Goal: Task Accomplishment & Management: Understand process/instructions

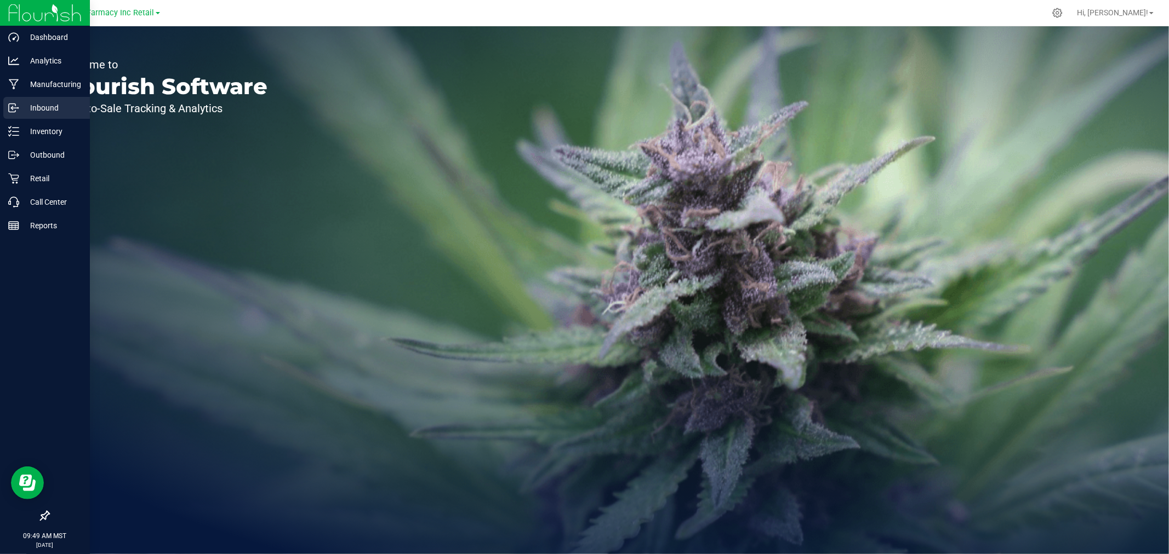
click at [26, 101] on p "Inbound" at bounding box center [52, 107] width 66 height 13
click at [45, 103] on p "Inbound" at bounding box center [52, 107] width 66 height 13
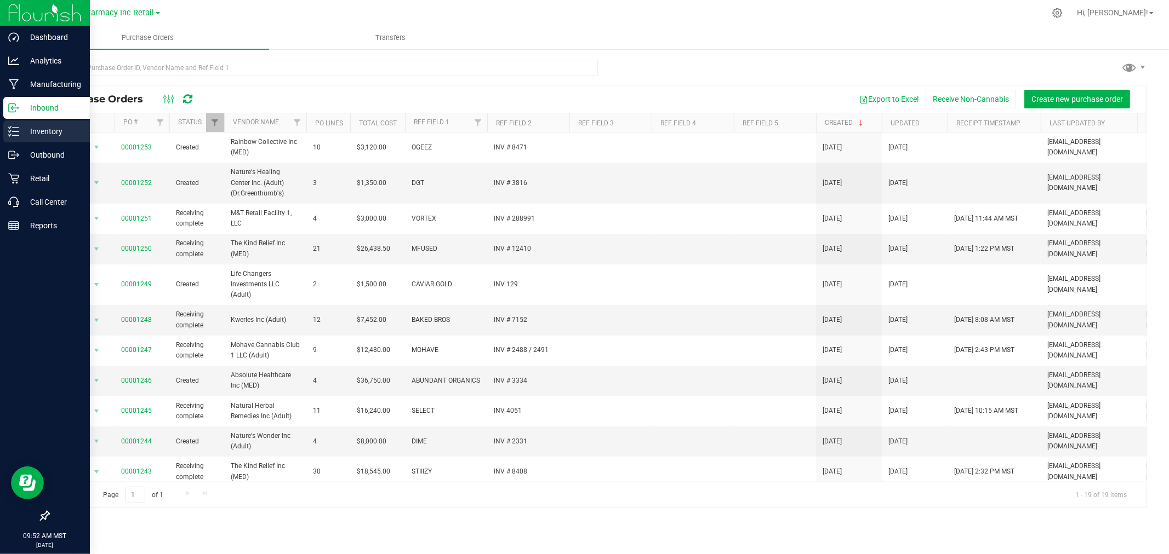
click at [9, 128] on icon at bounding box center [10, 128] width 2 height 2
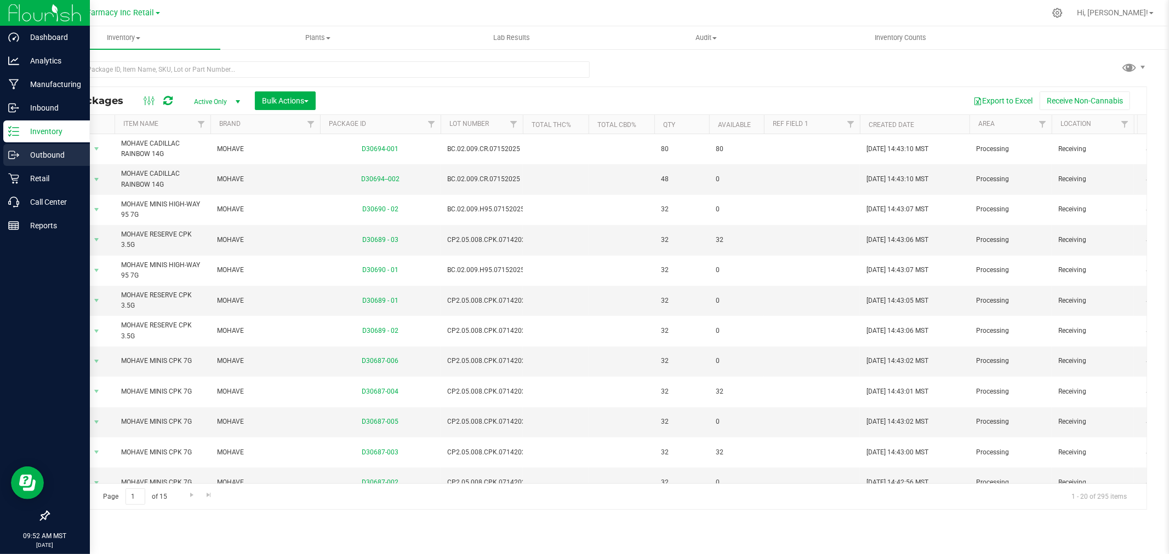
click at [9, 153] on icon at bounding box center [13, 155] width 11 height 11
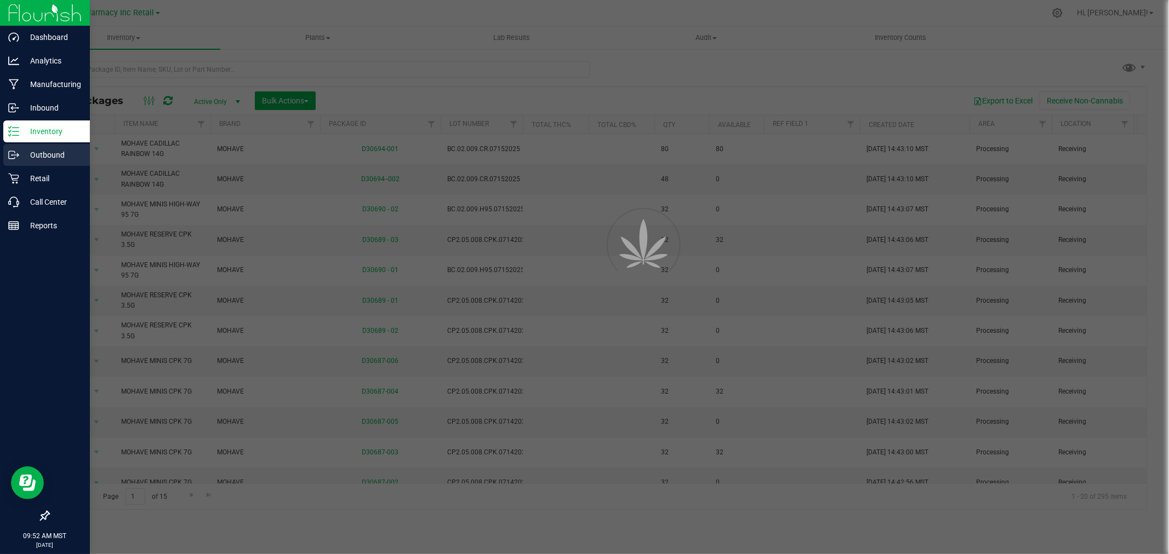
click at [35, 153] on p "Outbound" at bounding box center [52, 154] width 66 height 13
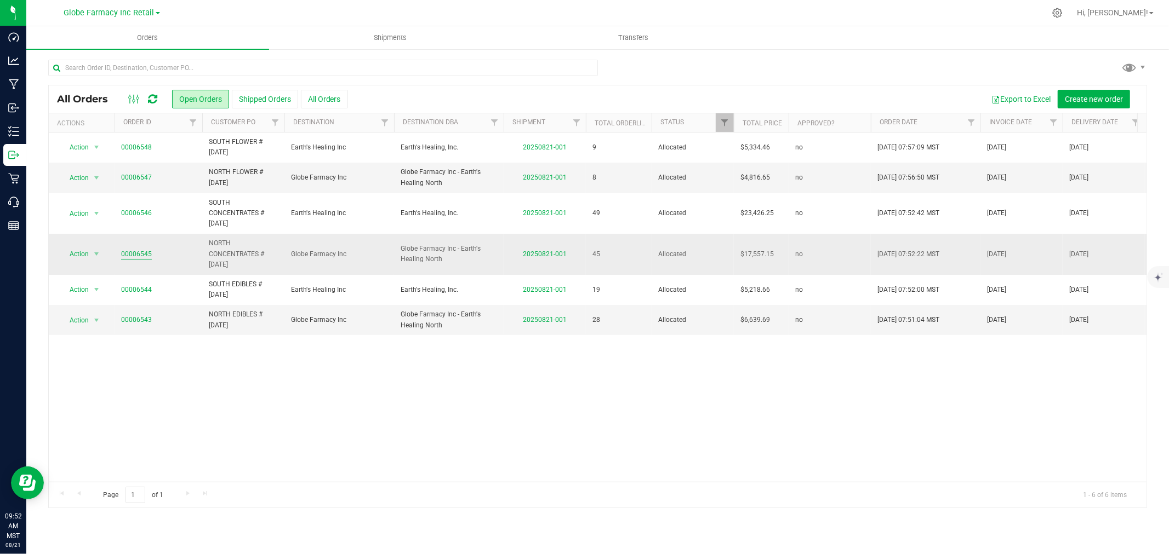
click at [128, 251] on link "00006545" at bounding box center [136, 254] width 31 height 10
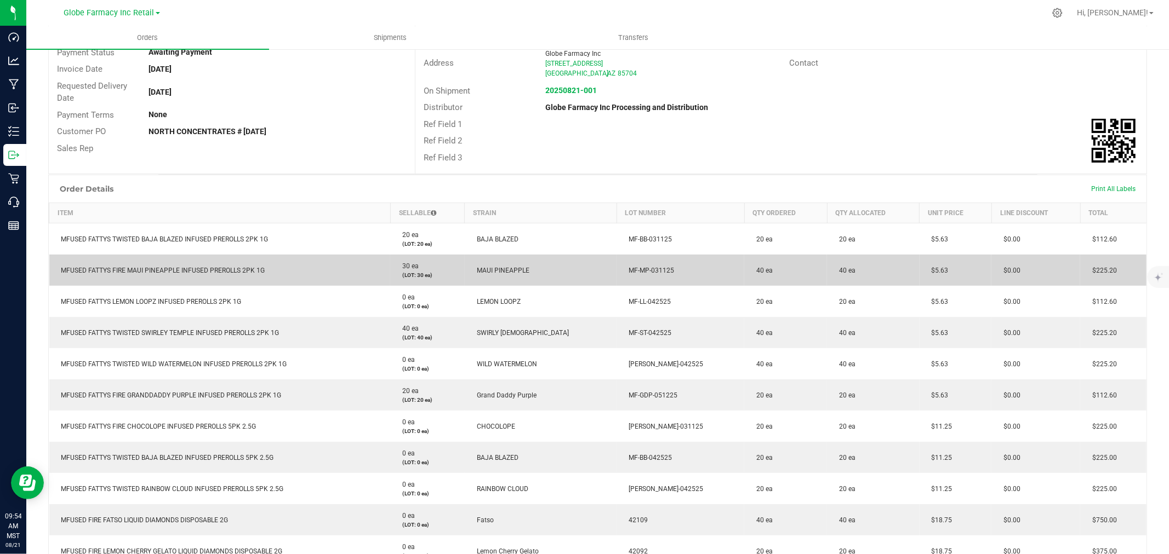
scroll to position [182, 0]
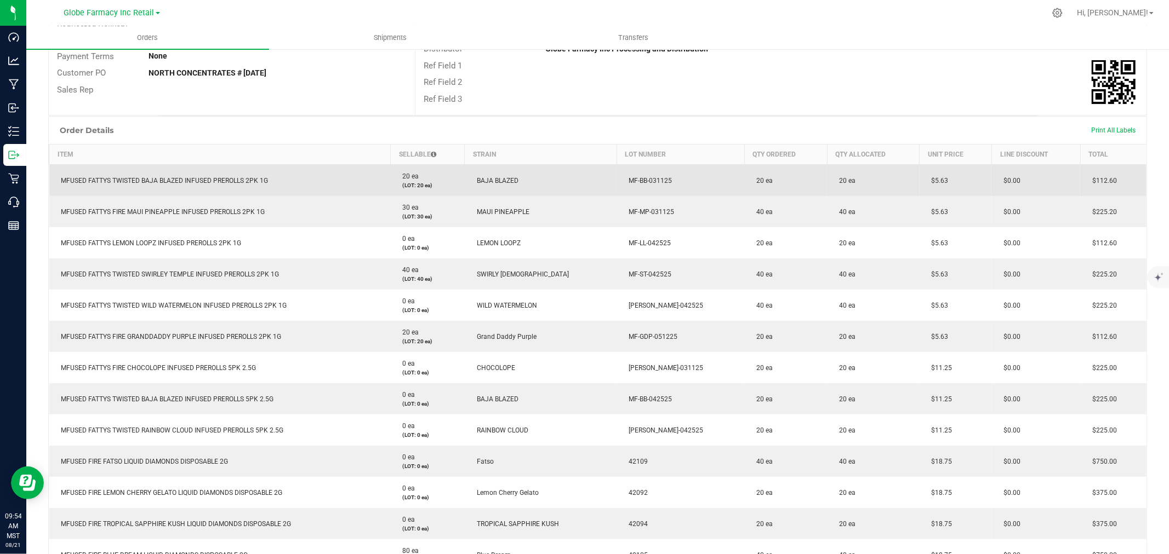
click at [184, 178] on span "MFUSED FATTYS TWISTED BAJA BLAZED INFUSED PREROLLS 2PK 1G" at bounding box center [162, 181] width 213 height 8
copy span "MFUSED FATTYS TWISTED BAJA BLAZED INFUSED PREROLLS 2PK 1G"
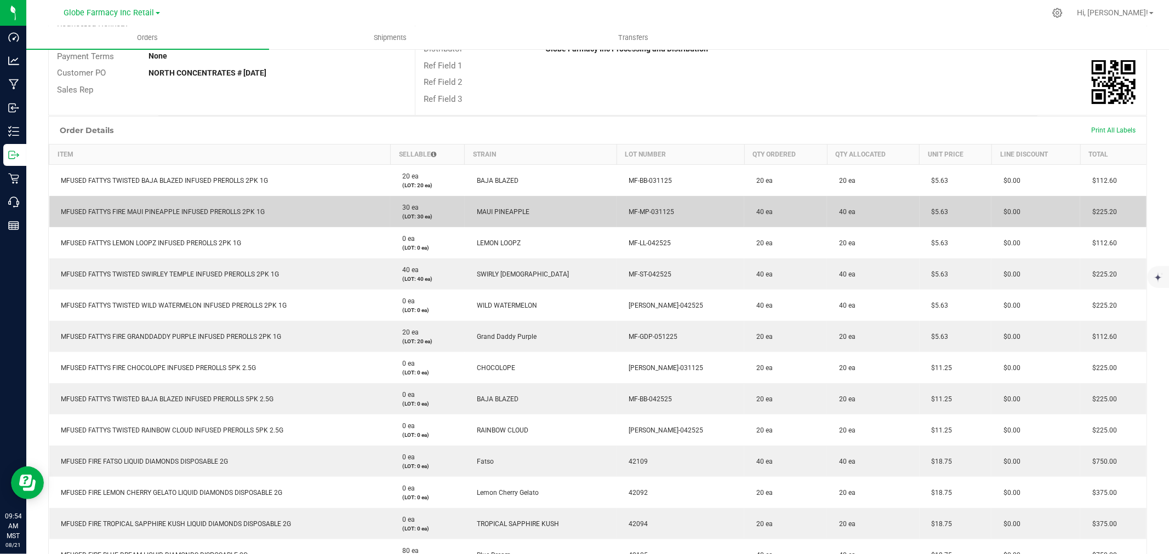
click at [211, 211] on span "MFUSED FATTYS FIRE MAUI PINEAPPLE INFUSED PREROLLS 2PK 1G" at bounding box center [160, 212] width 209 height 8
click at [211, 210] on span "MFUSED FATTYS FIRE MAUI PINEAPPLE INFUSED PREROLLS 2PK 1G" at bounding box center [160, 212] width 209 height 8
copy span "MFUSED FATTYS FIRE MAUI PINEAPPLE INFUSED PREROLLS 2PK 1G"
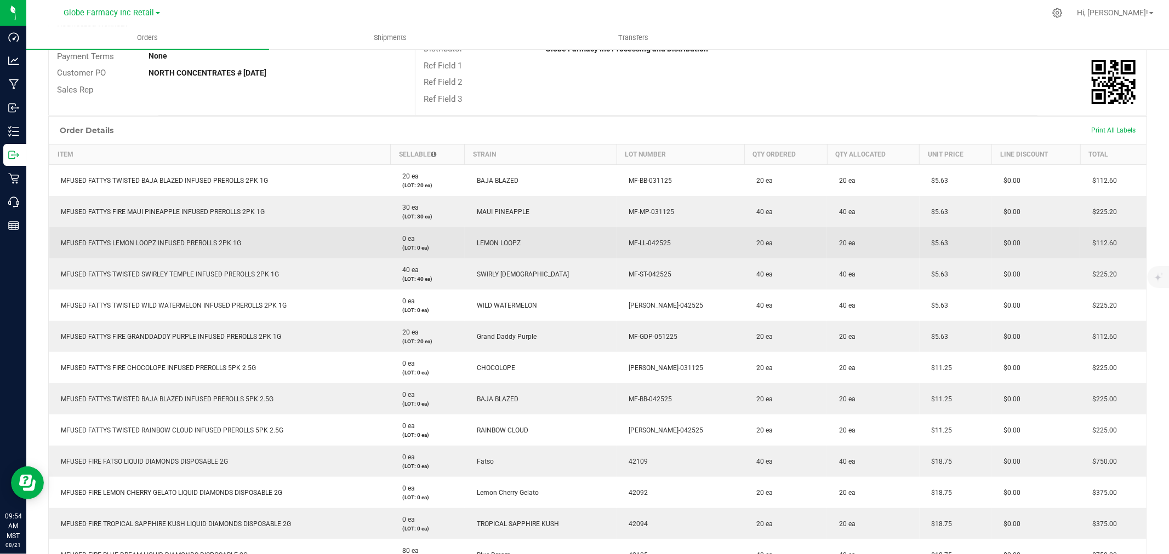
click at [201, 242] on span "MFUSED FATTYS LEMON LOOPZ INFUSED PREROLLS 2PK 1G" at bounding box center [149, 243] width 186 height 8
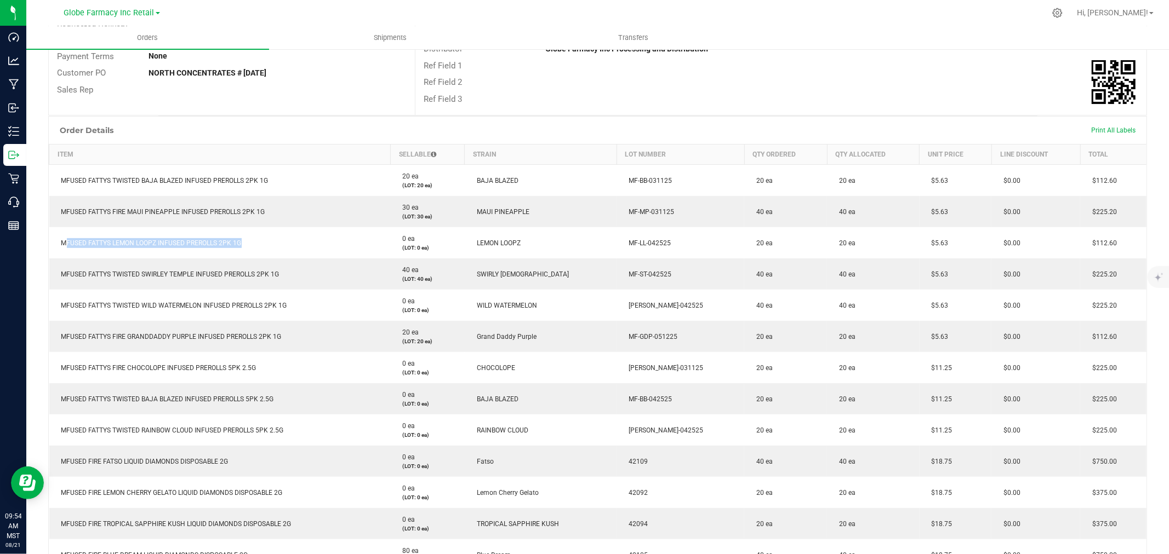
copy span "MFUSED FATTYS LEMON LOOPZ INFUSED PREROLLS 2PK 1G"
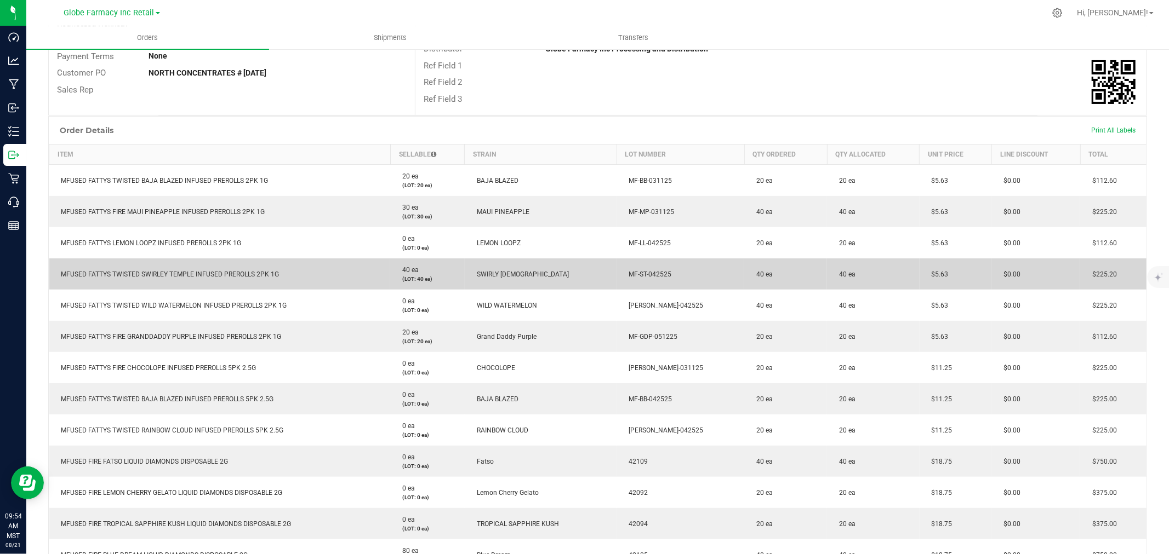
click at [163, 278] on td "MFUSED FATTYS TWISTED SWIRLEY TEMPLE INFUSED PREROLLS 2PK 1G" at bounding box center [219, 274] width 341 height 31
copy span "MFUSED FATTYS TWISTED SWIRLEY TEMPLE INFUSED PREROLLS 2PK 1G"
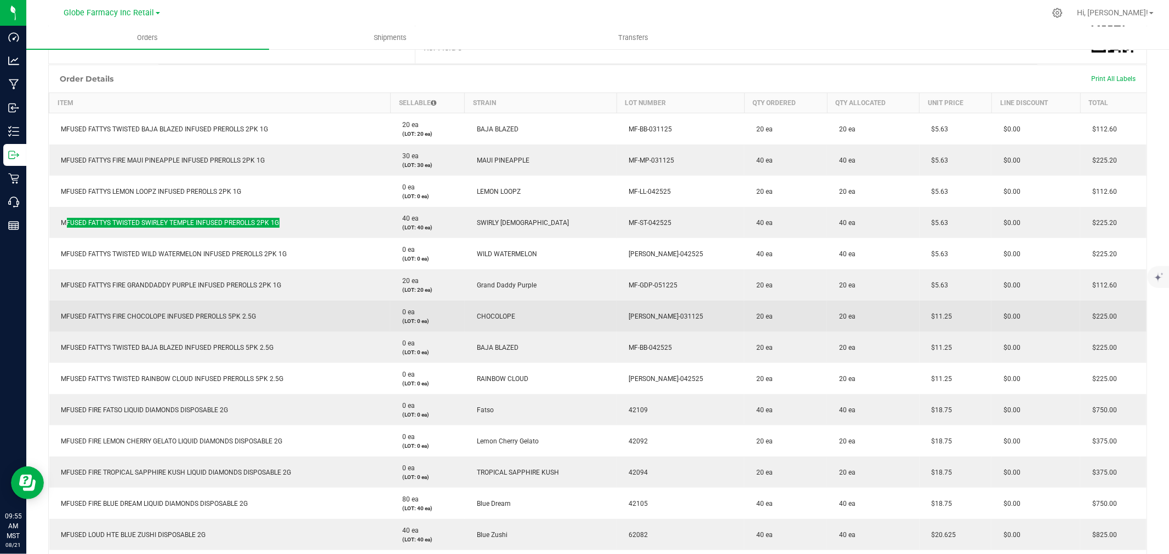
scroll to position [304, 0]
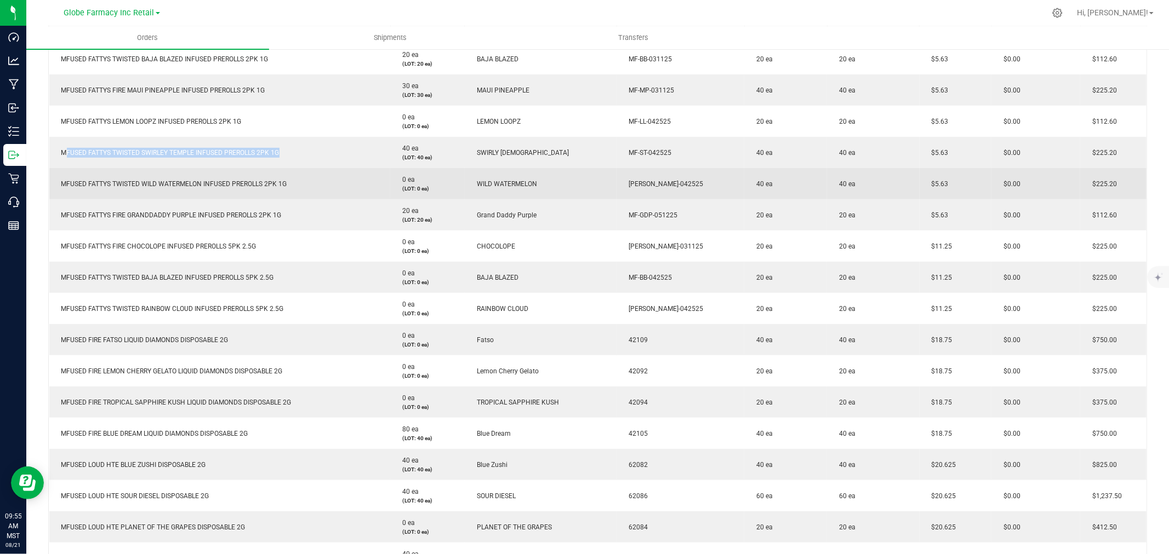
click at [196, 180] on span "MFUSED FATTYS TWISTED WILD WATERMELON INFUSED PREROLLS 2PK 1G" at bounding box center [171, 184] width 231 height 8
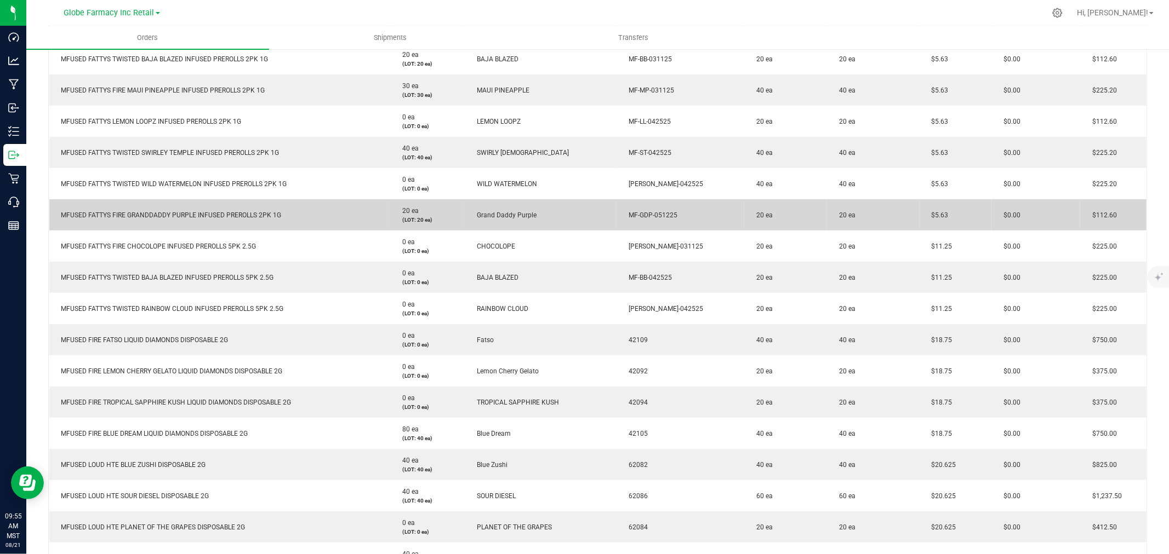
click at [203, 220] on td "MFUSED FATTYS FIRE GRANDDADDY PURPLE INFUSED PREROLLS 2PK 1G" at bounding box center [219, 214] width 341 height 31
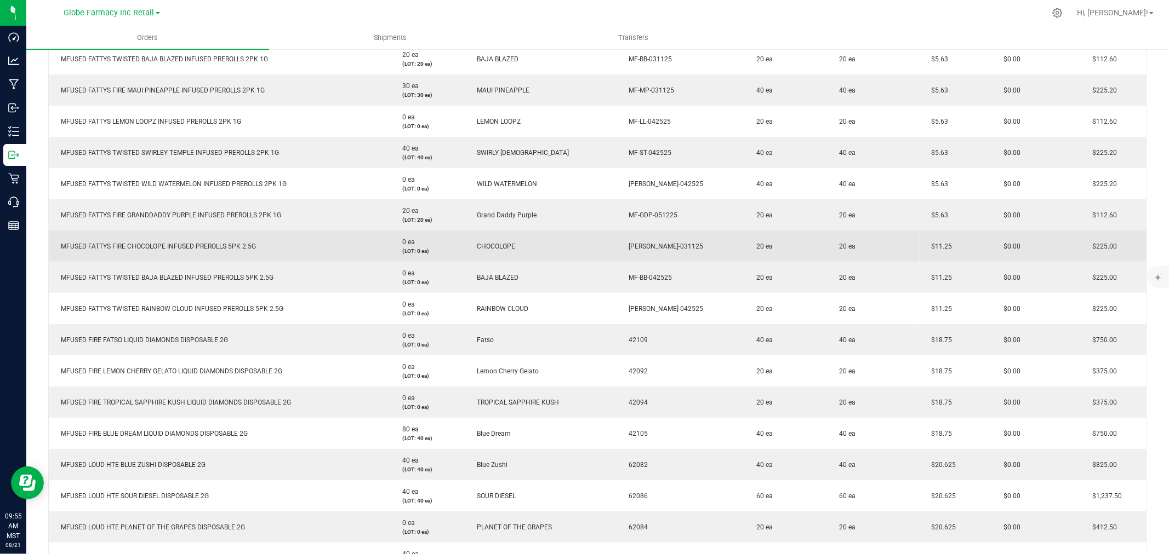
click at [200, 250] on td "MFUSED FATTYS FIRE CHOCOLOPE INFUSED PREROLLS 5PK 2.5G" at bounding box center [219, 246] width 341 height 31
copy span "MFUSED FATTYS FIRE CHOCOLOPE INFUSED PREROLLS 5PK 2.5G"
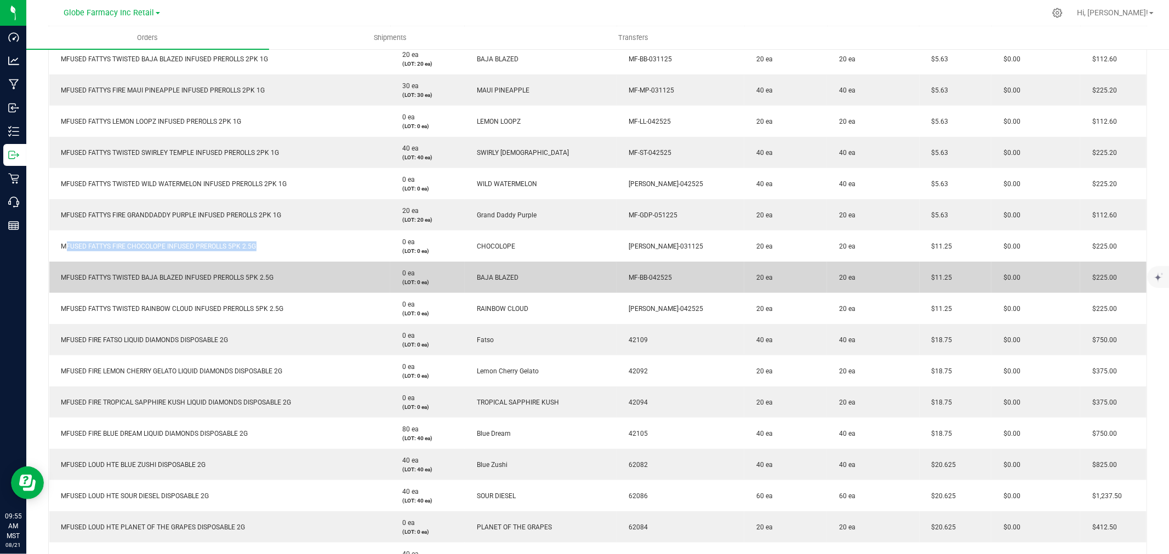
click at [204, 280] on span "MFUSED FATTYS TWISTED BAJA BLAZED INFUSED PREROLLS 5PK 2.5G" at bounding box center [165, 278] width 218 height 8
click at [203, 281] on span "MFUSED FATTYS TWISTED BAJA BLAZED INFUSED PREROLLS 5PK 2.5G" at bounding box center [165, 278] width 218 height 8
copy span "MFUSED FATTYS TWISTED BAJA BLAZED INFUSED PREROLLS 5PK 2.5G"
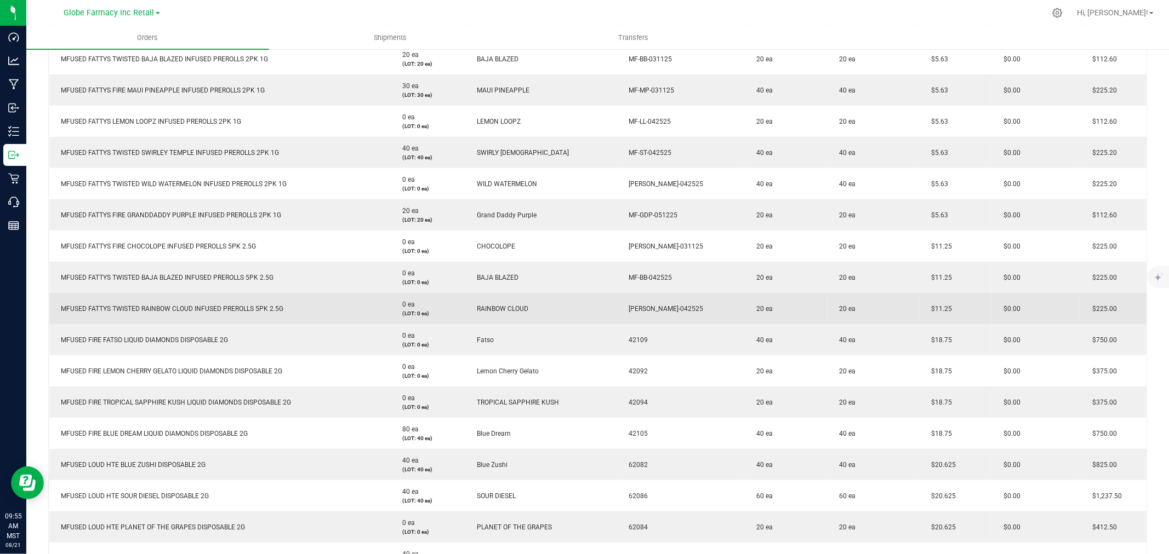
click at [254, 302] on td "MFUSED FATTYS TWISTED RAINBOW CLOUD INFUSED PREROLLS 5PK 2.5G" at bounding box center [219, 308] width 341 height 31
copy span "MFUSED FATTYS TWISTED RAINBOW CLOUD INFUSED PREROLLS 5PK 2.5G"
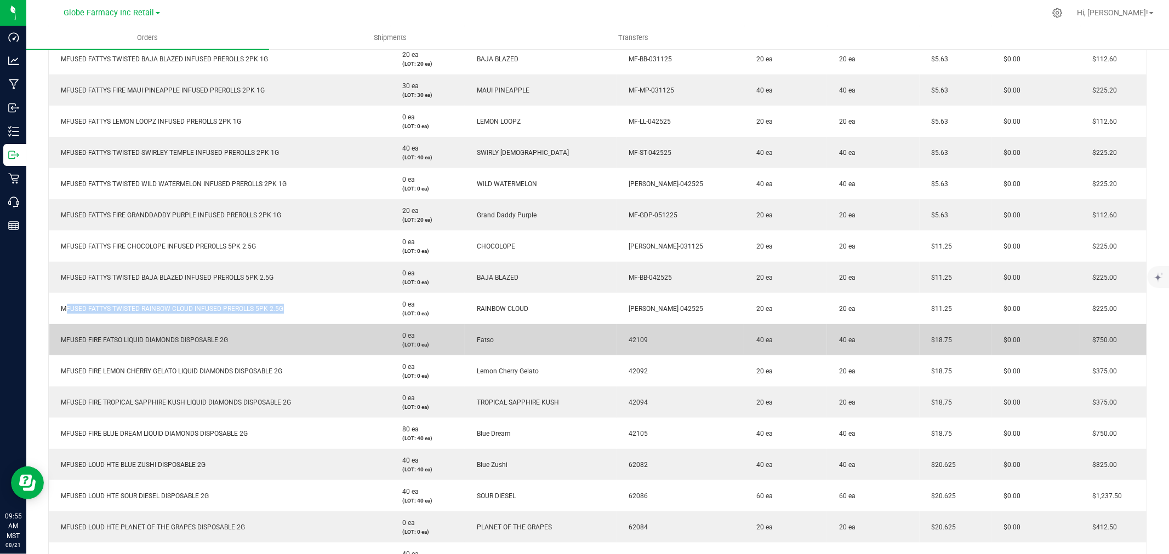
click at [144, 331] on td "MFUSED FIRE FATSO LIQUID DIAMONDS DISPOSABLE 2G" at bounding box center [219, 339] width 341 height 31
click at [144, 336] on span "MFUSED FIRE FATSO LIQUID DIAMONDS DISPOSABLE 2G" at bounding box center [142, 340] width 173 height 8
click at [143, 336] on span "MFUSED FIRE FATSO LIQUID DIAMONDS DISPOSABLE 2G" at bounding box center [142, 340] width 173 height 8
copy span "MFUSED FIRE FATSO LIQUID DIAMONDS DISPOSABLE 2G"
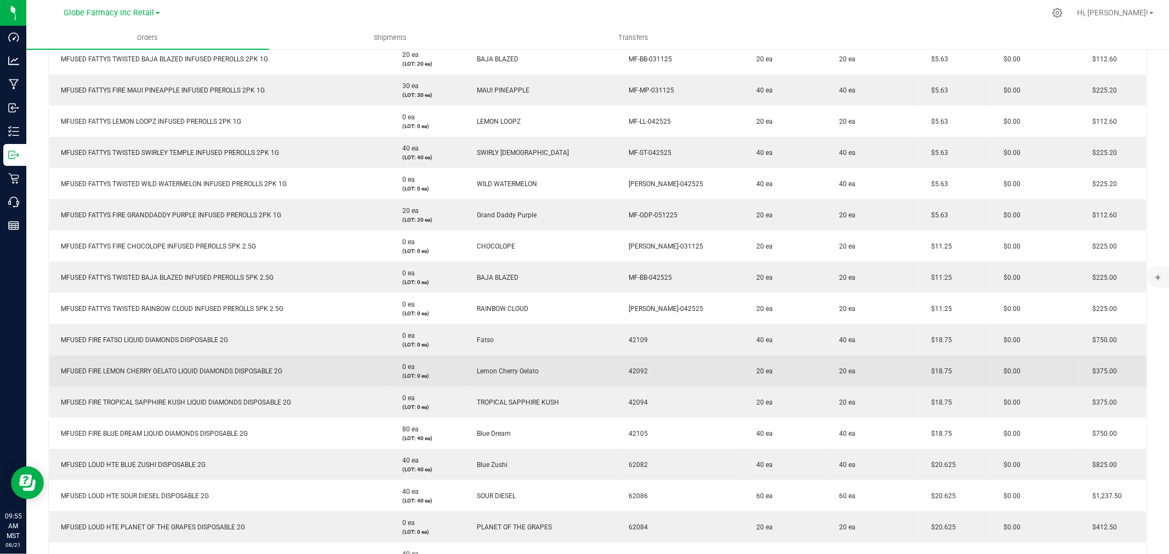
click at [184, 369] on span "MFUSED FIRE LEMON CHERRY GELATO LIQUID DIAMONDS DISPOSABLE 2G" at bounding box center [169, 372] width 227 height 8
copy span "MFUSED FIRE LEMON CHERRY GELATO LIQUID DIAMONDS DISPOSABLE 2G"
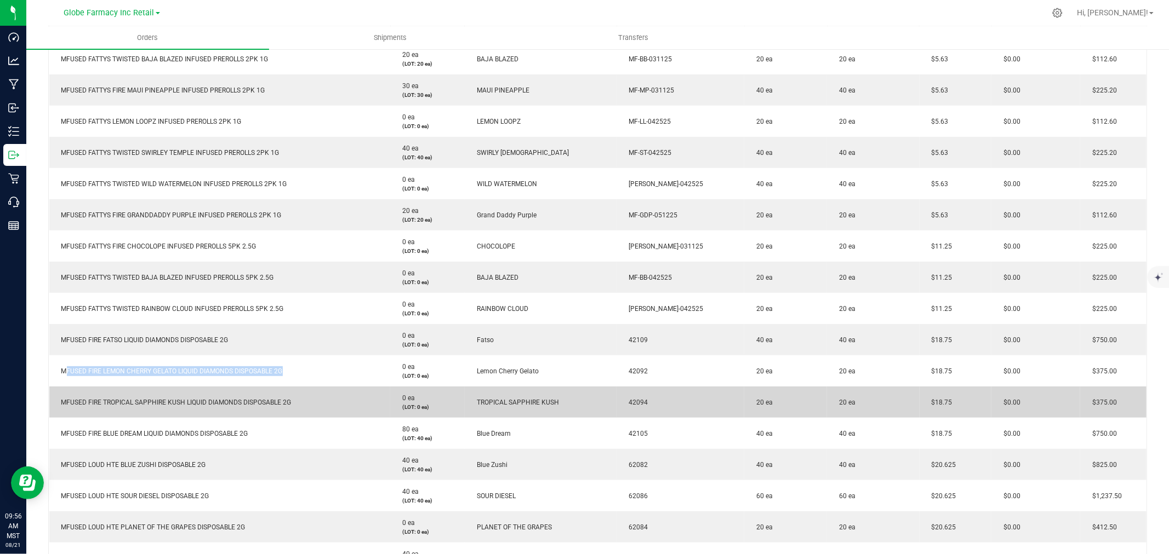
click at [276, 401] on span "MFUSED FIRE TROPICAL SAPPHIRE KUSH LIQUID DIAMONDS DISPOSABLE 2G" at bounding box center [174, 403] width 236 height 8
copy span "MFUSED FIRE TROPICAL SAPPHIRE KUSH LIQUID DIAMONDS DISPOSABLE 2G"
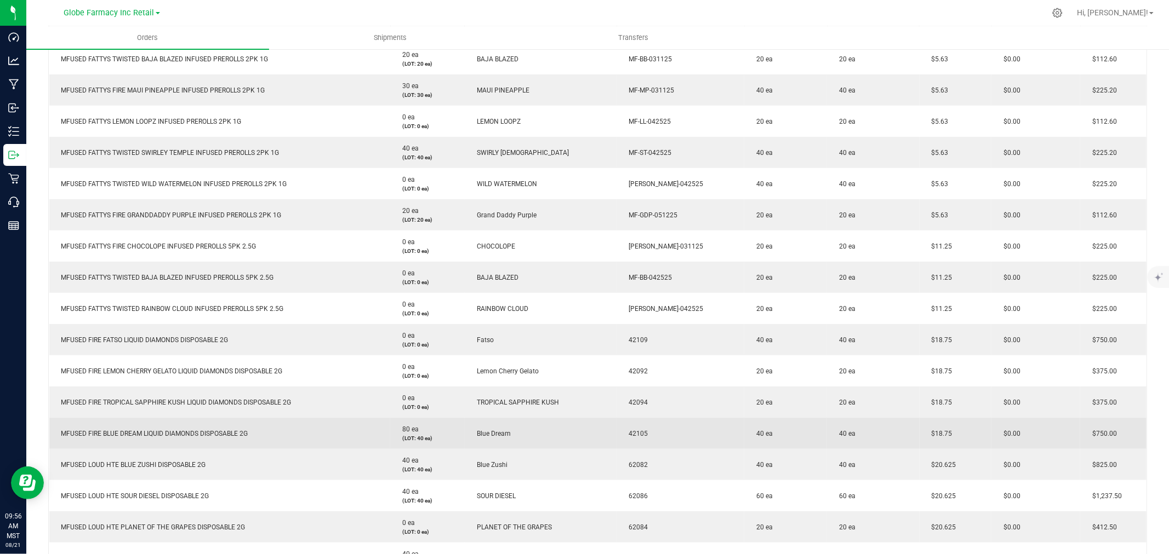
click at [179, 427] on td "MFUSED FIRE BLUE DREAM LIQUID DIAMONDS DISPOSABLE 2G" at bounding box center [219, 433] width 341 height 31
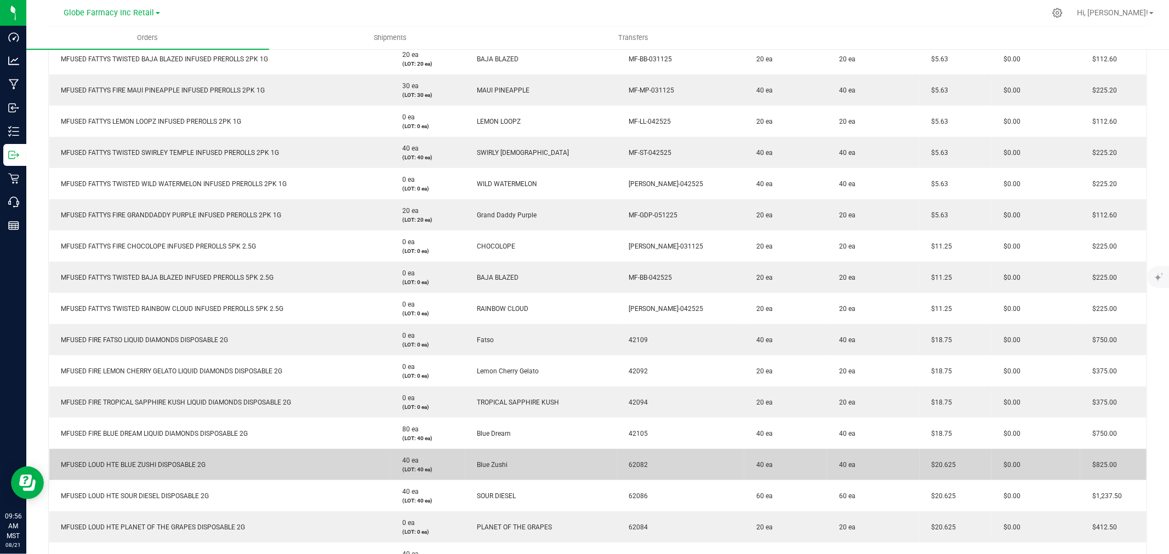
click at [175, 461] on span "MFUSED LOUD HTE BLUE ZUSHI DISPOSABLE 2G" at bounding box center [131, 465] width 150 height 8
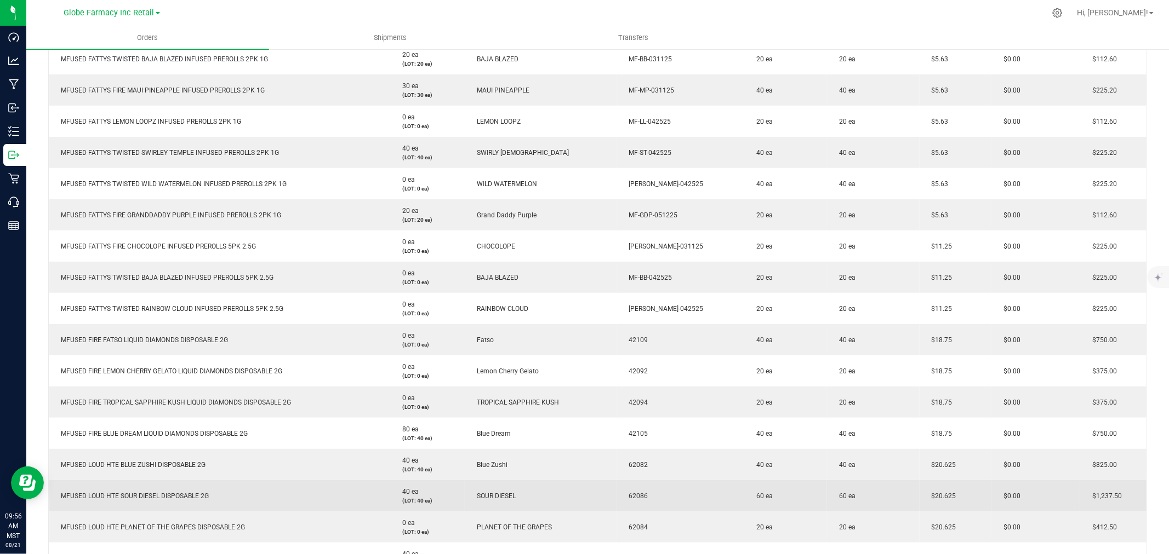
click at [152, 493] on span "MFUSED LOUD HTE SOUR DIESEL DISPOSABLE 2G" at bounding box center [132, 497] width 153 height 8
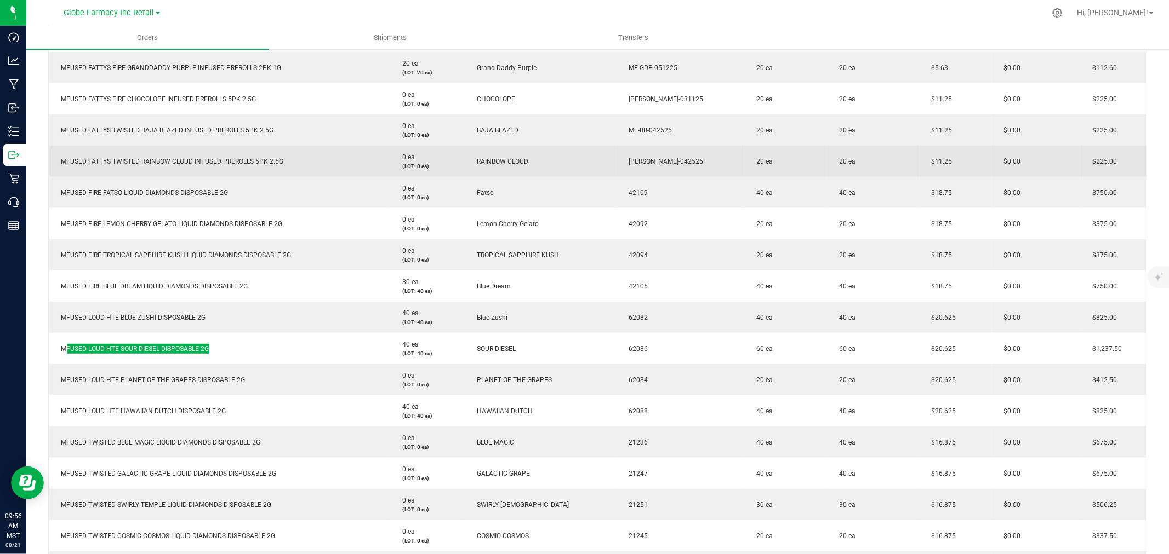
scroll to position [548, 0]
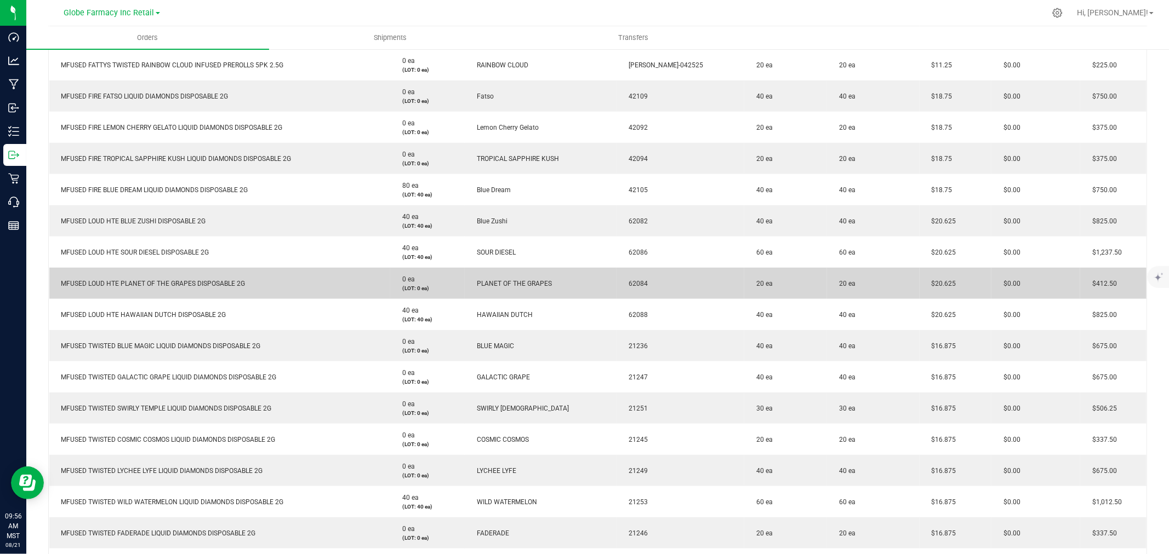
click at [162, 281] on span "MFUSED LOUD HTE PLANET OF THE GRAPES DISPOSABLE 2G" at bounding box center [151, 284] width 190 height 8
click at [161, 281] on span "MFUSED LOUD HTE PLANET OF THE GRAPES DISPOSABLE 2G" at bounding box center [151, 284] width 190 height 8
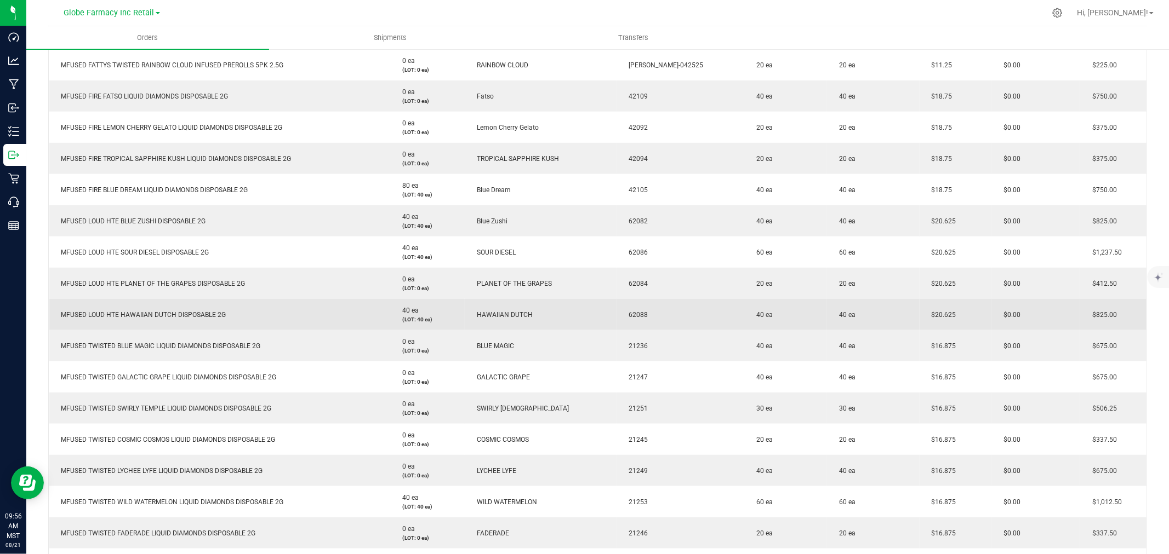
click at [130, 319] on td "MFUSED LOUD HTE HAWAIIAN DUTCH DISPOSABLE 2G" at bounding box center [219, 314] width 341 height 31
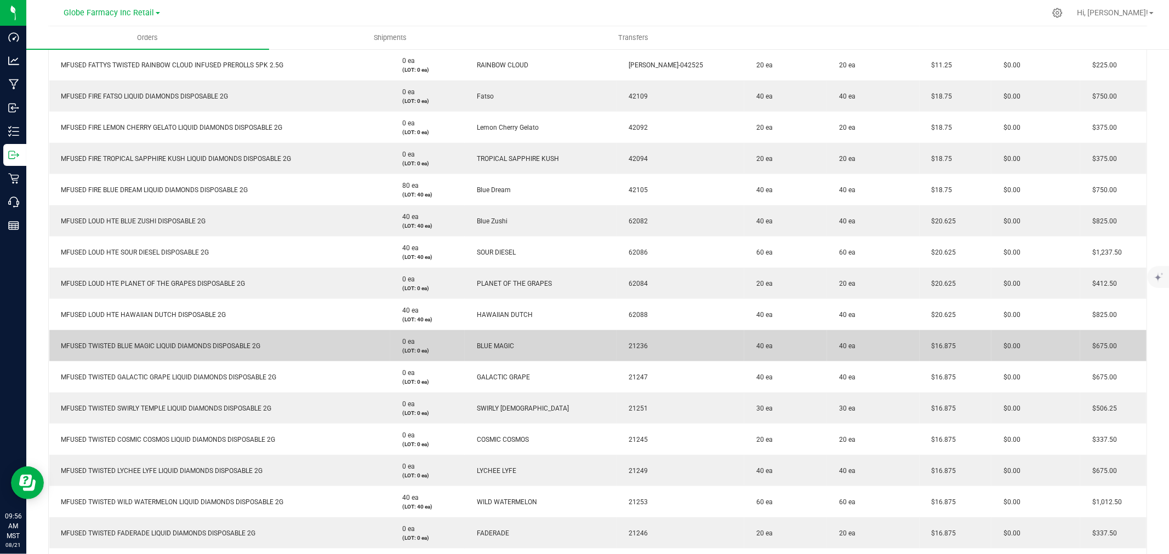
click at [211, 346] on span "MFUSED TWISTED BLUE MAGIC LIQUID DIAMONDS DISPOSABLE 2G" at bounding box center [158, 346] width 205 height 8
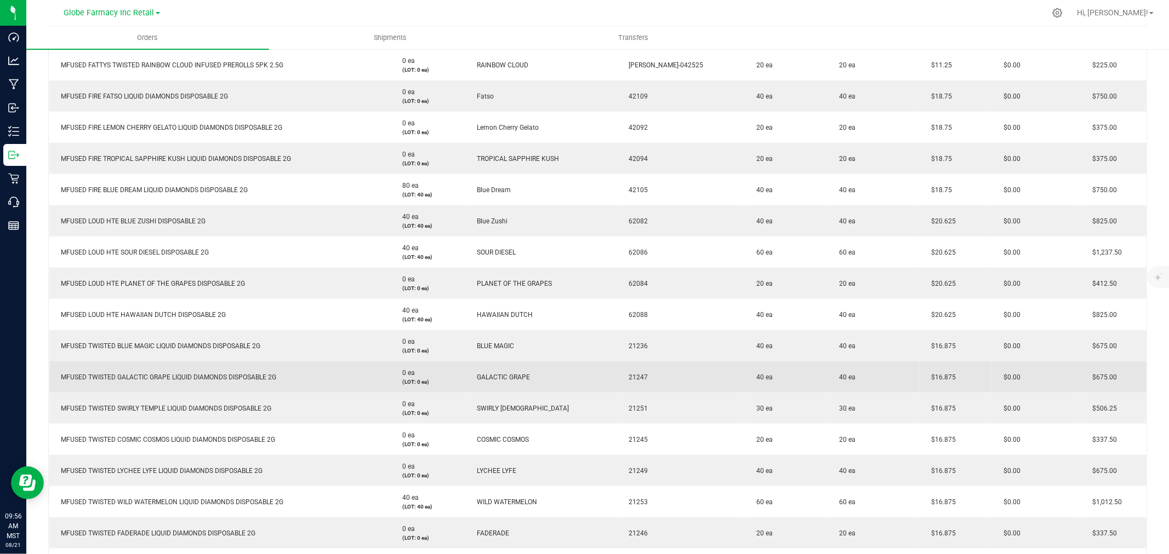
click at [103, 384] on td "MFUSED TWISTED GALACTIC GRAPE LIQUID DIAMONDS DISPOSABLE 2G" at bounding box center [219, 377] width 341 height 31
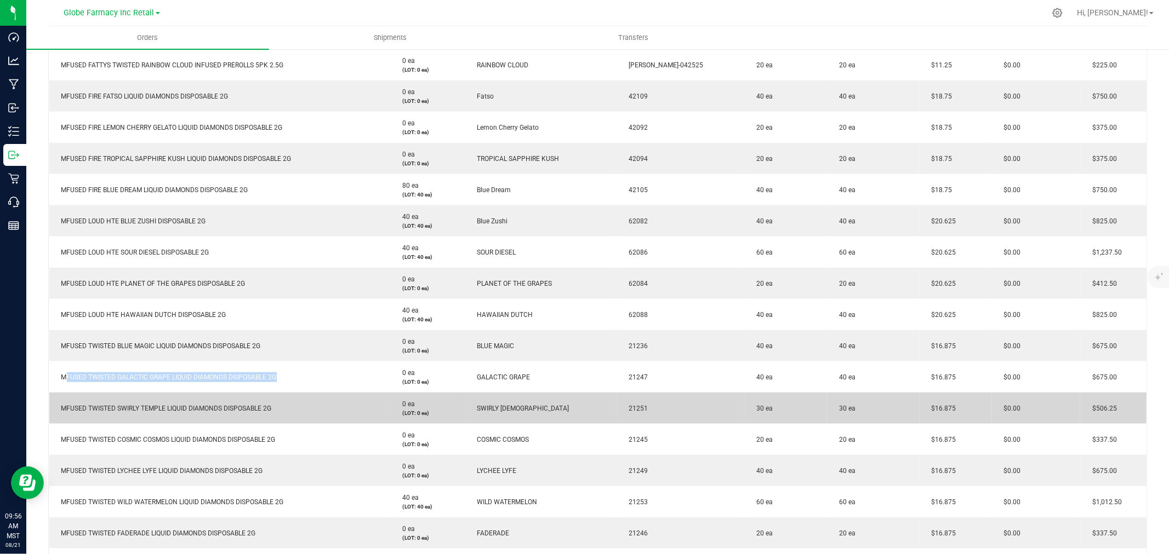
click at [215, 400] on td "MFUSED TWISTED SWIRLY TEMPLE LIQUID DIAMONDS DISPOSABLE 2G" at bounding box center [219, 408] width 341 height 31
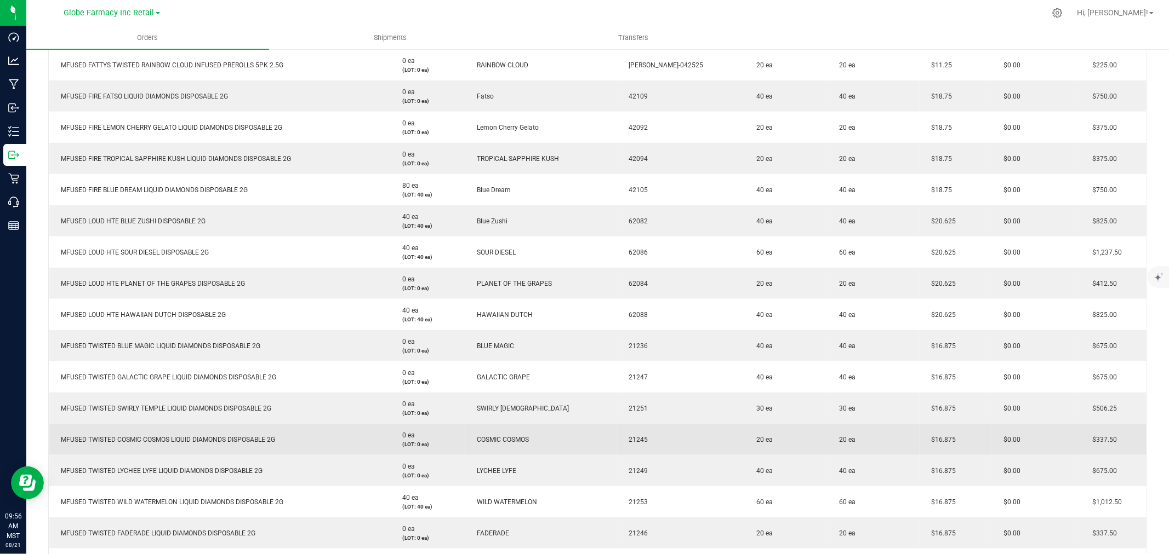
click at [214, 433] on td "MFUSED TWISTED COSMIC COSMOS LIQUID DIAMONDS DISPOSABLE 2G" at bounding box center [219, 439] width 341 height 31
click at [215, 433] on td "MFUSED TWISTED COSMIC COSMOS LIQUID DIAMONDS DISPOSABLE 2G" at bounding box center [219, 439] width 341 height 31
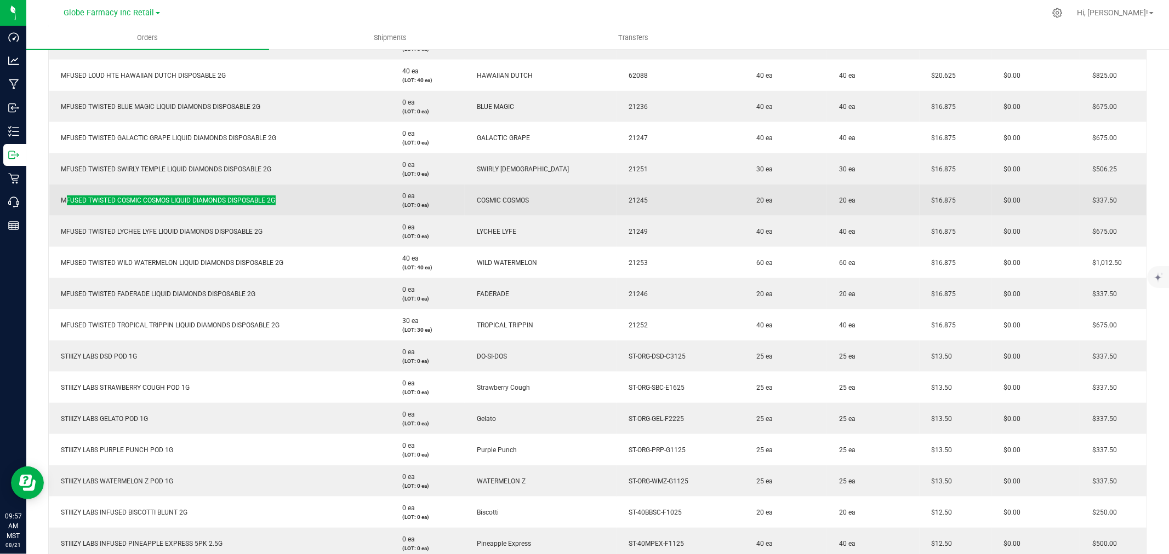
scroll to position [791, 0]
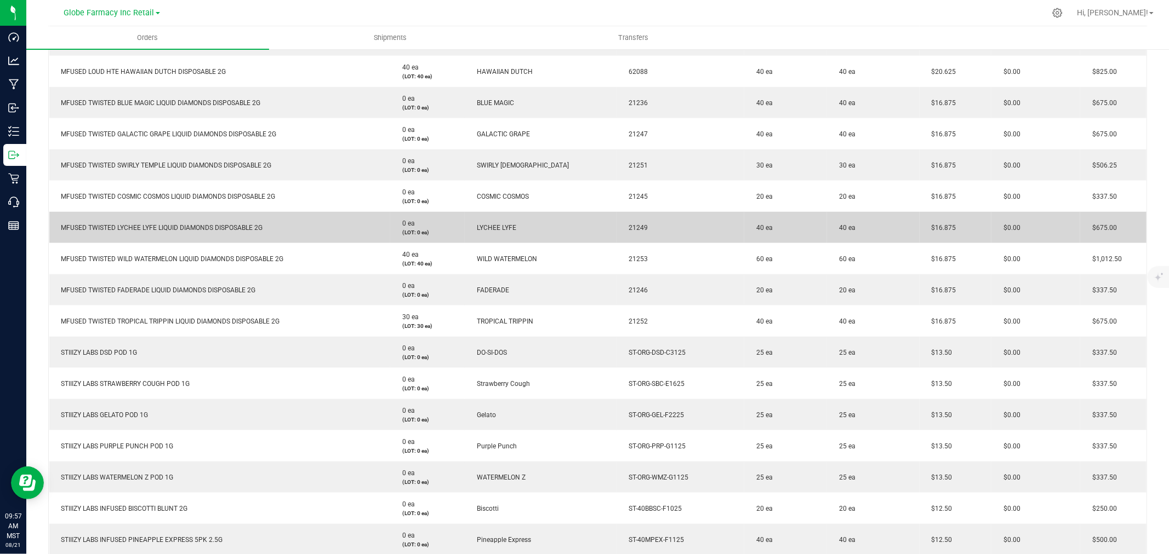
click at [190, 225] on span "MFUSED TWISTED LYCHEE LYFE LIQUID DIAMONDS DISPOSABLE 2G" at bounding box center [159, 228] width 207 height 8
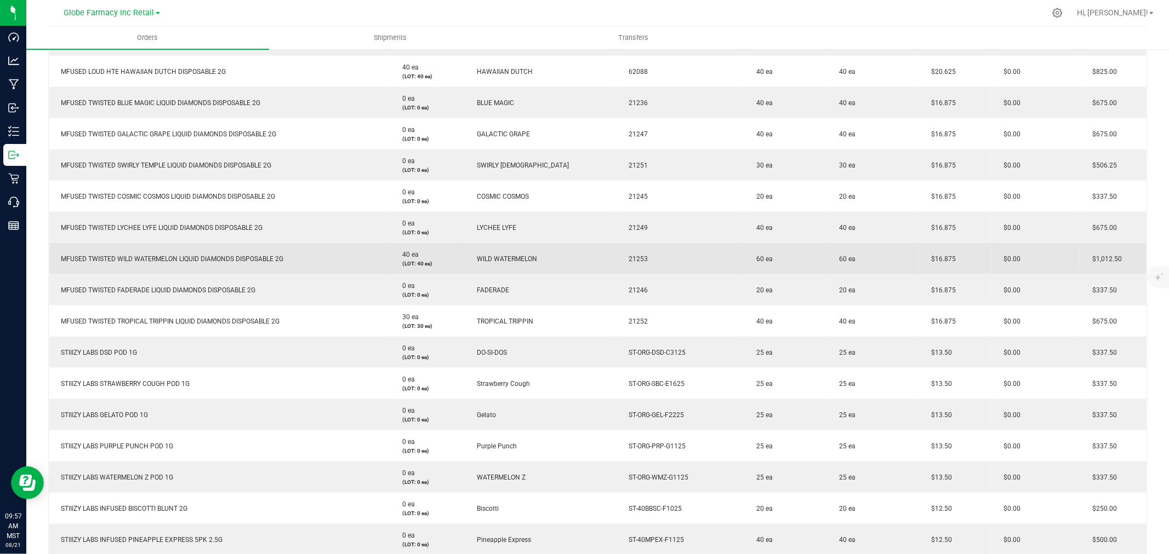
click at [150, 264] on td "MFUSED TWISTED WILD WATERMELON LIQUID DIAMONDS DISPOSABLE 2G" at bounding box center [219, 258] width 341 height 31
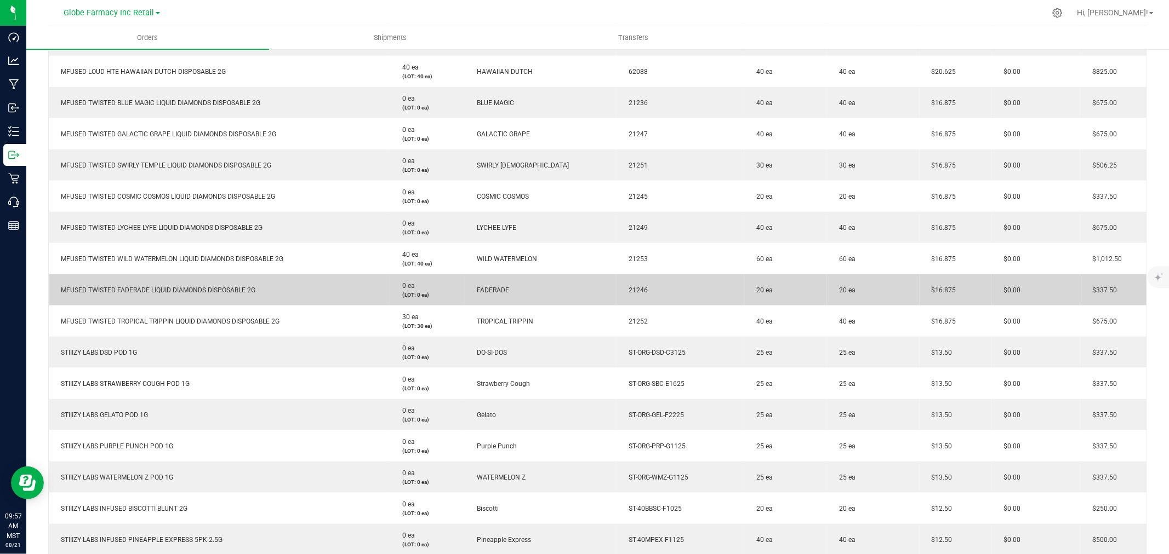
click at [121, 287] on span "MFUSED TWISTED FADERADE LIQUID DIAMONDS DISPOSABLE 2G" at bounding box center [156, 291] width 200 height 8
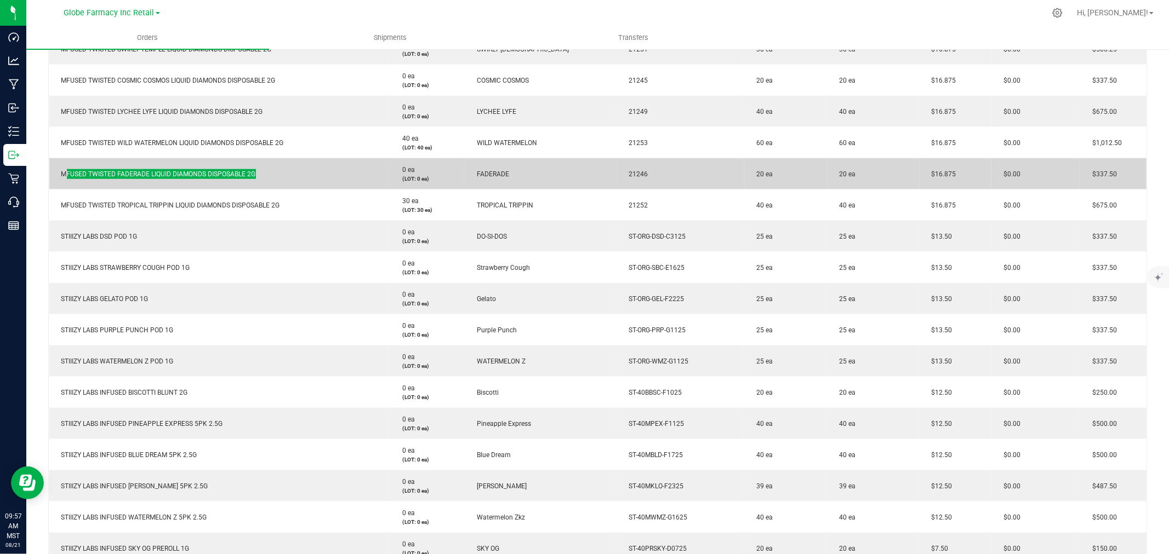
scroll to position [913, 0]
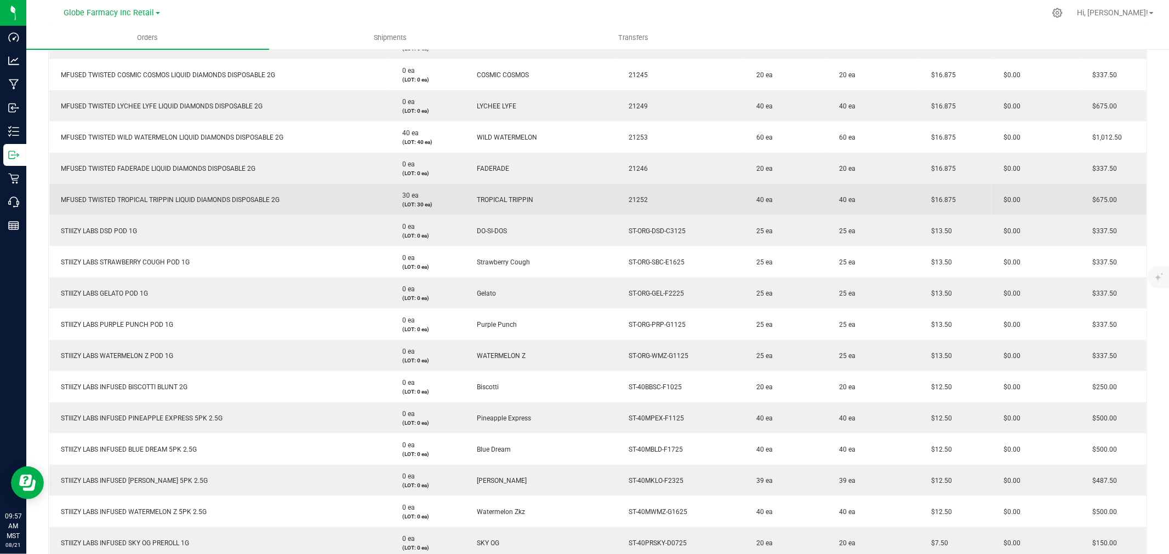
click at [171, 199] on span "MFUSED TWISTED TROPICAL TRIPPIN LIQUID DIAMONDS DISPOSABLE 2G" at bounding box center [168, 200] width 224 height 8
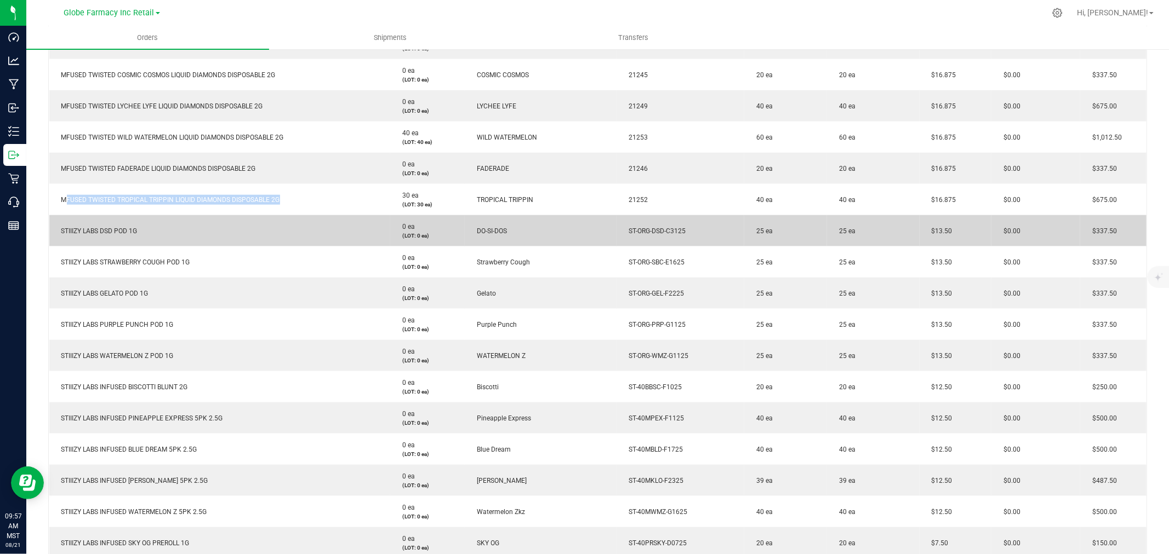
click at [99, 233] on span "STIIIZY LABS DSD POD 1G" at bounding box center [97, 231] width 82 height 8
click at [100, 233] on span "STIIIZY LABS DSD POD 1G" at bounding box center [97, 231] width 82 height 8
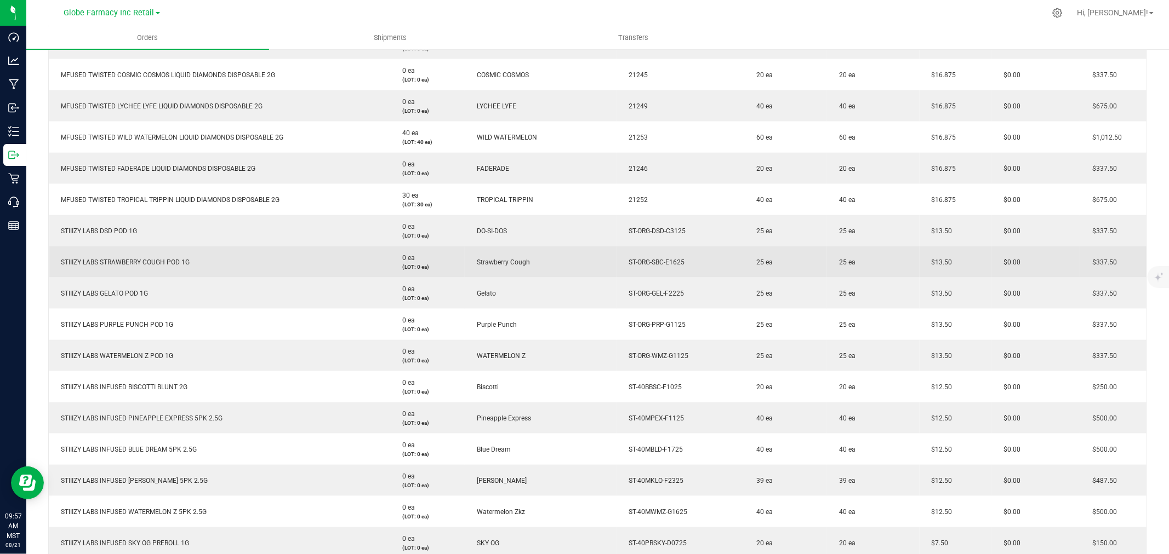
click at [178, 256] on td "STIIIZY LABS STRAWBERRY COUGH POD 1G" at bounding box center [219, 262] width 341 height 31
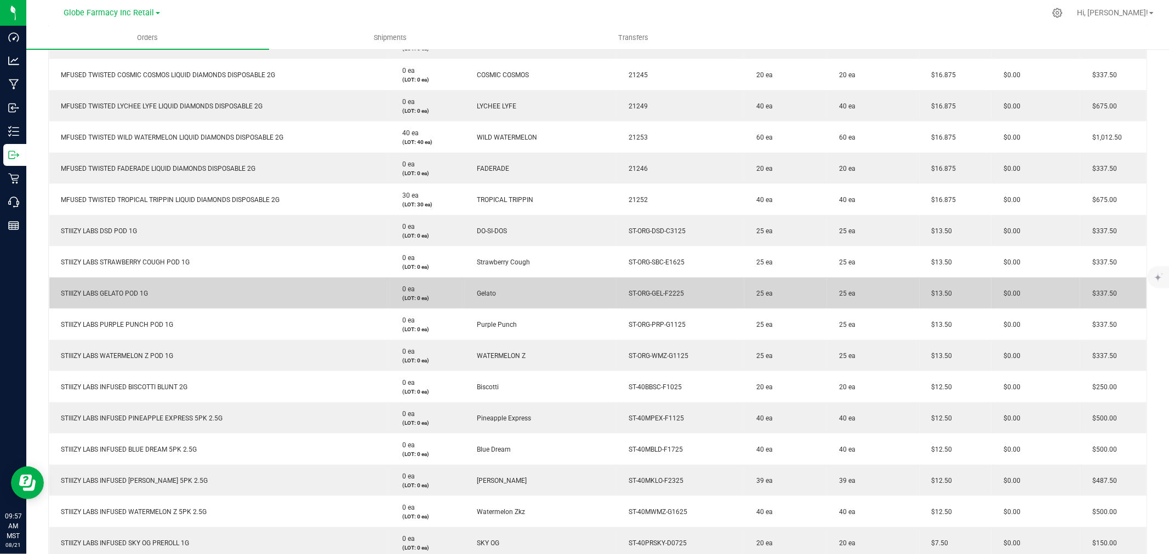
click at [79, 290] on span "STIIIZY LABS GELATO POD 1G" at bounding box center [102, 294] width 93 height 8
click at [79, 288] on td "STIIIZY LABS GELATO POD 1G" at bounding box center [219, 293] width 341 height 31
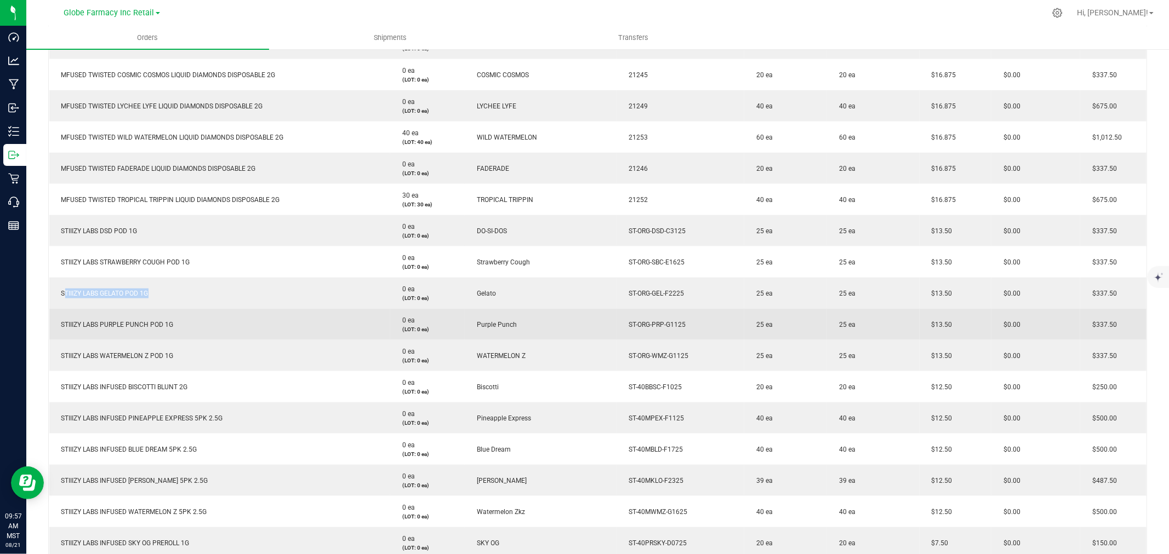
click at [111, 315] on td "STIIIZY LABS PURPLE PUNCH POD 1G" at bounding box center [219, 324] width 341 height 31
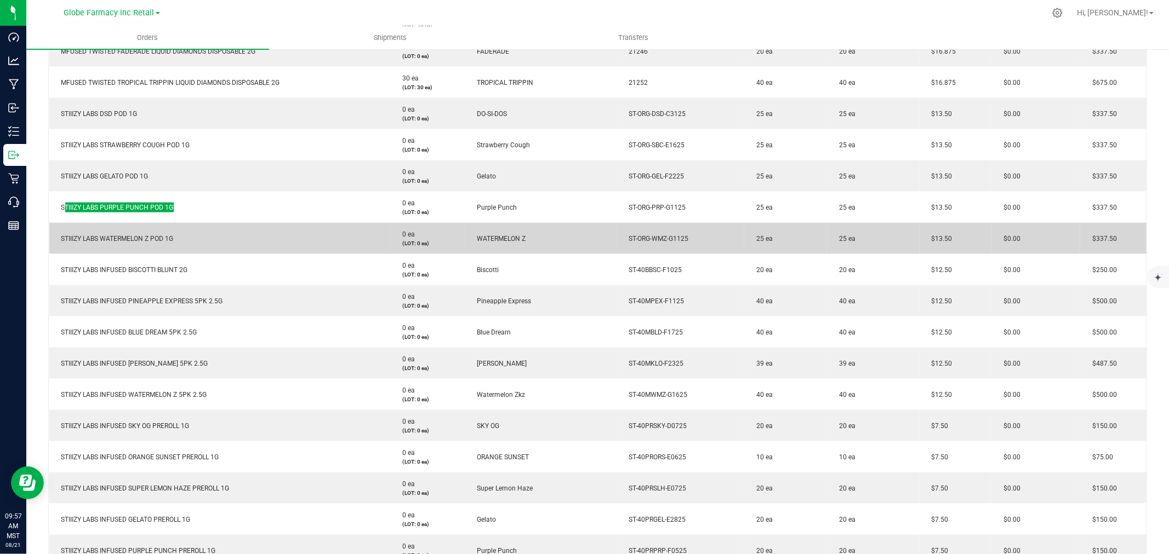
scroll to position [1034, 0]
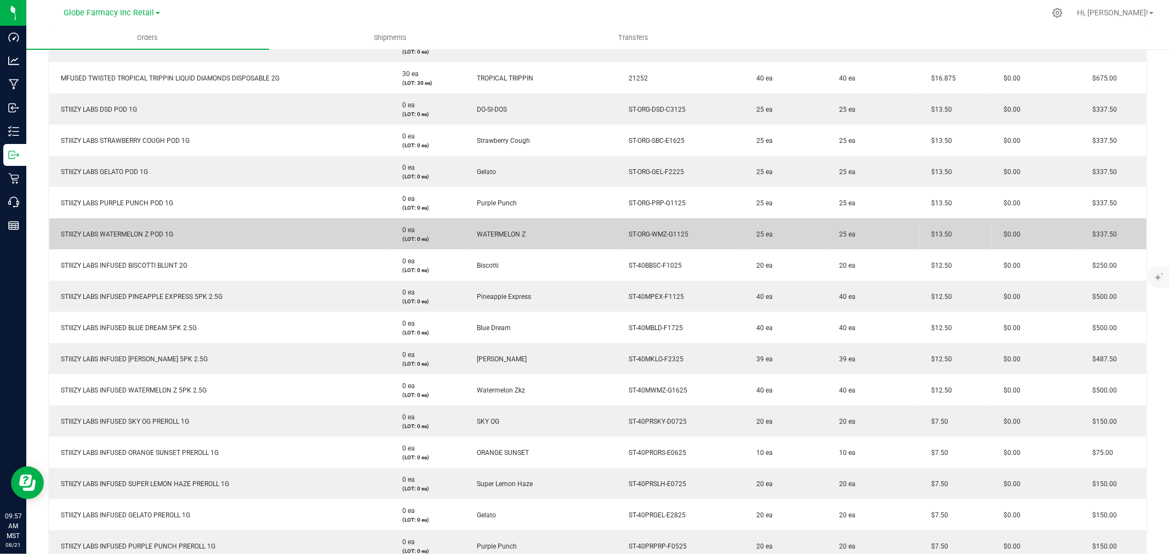
click at [75, 229] on td "STIIIZY LABS WATERMELON Z POD 1G" at bounding box center [219, 234] width 341 height 31
click at [75, 231] on span "STIIIZY LABS WATERMELON Z POD 1G" at bounding box center [115, 235] width 118 height 8
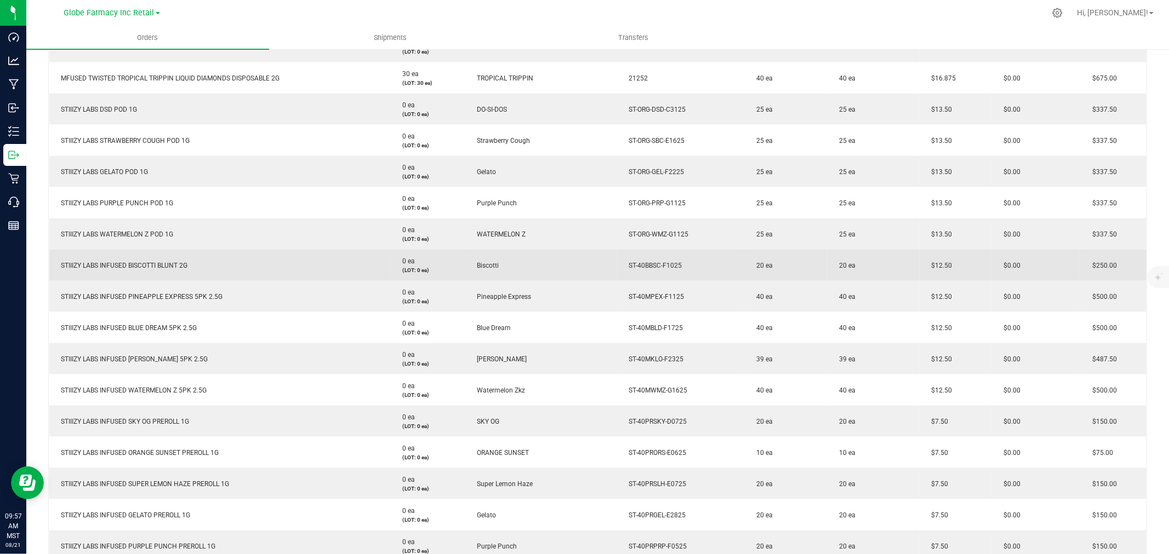
click at [132, 262] on span "STIIIZY LABS INFUSED BISCOTTI BLUNT 2G" at bounding box center [122, 266] width 132 height 8
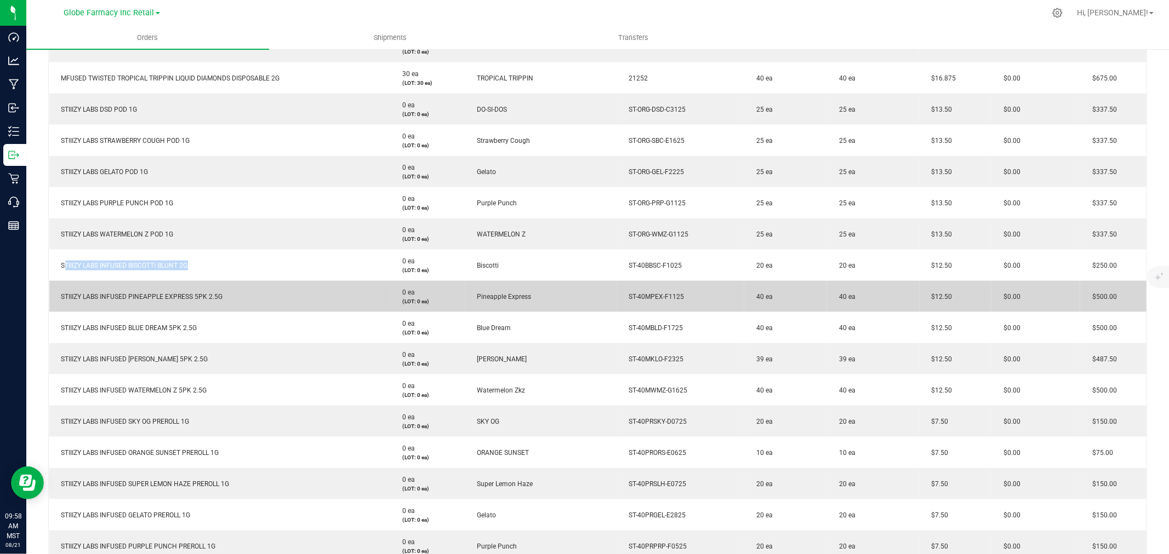
click at [115, 302] on td "STIIIZY LABS INFUSED PINEAPPLE EXPRESS 5PK 2.5G" at bounding box center [219, 296] width 341 height 31
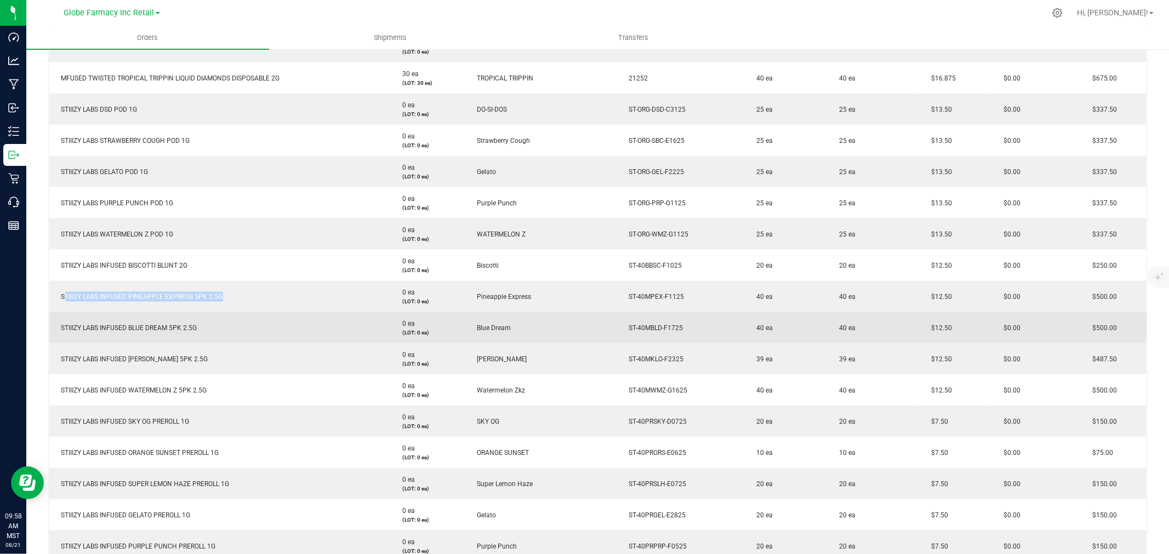
click at [128, 327] on span "STIIIZY LABS INFUSED BLUE DREAM 5PK 2.5G" at bounding box center [126, 328] width 141 height 8
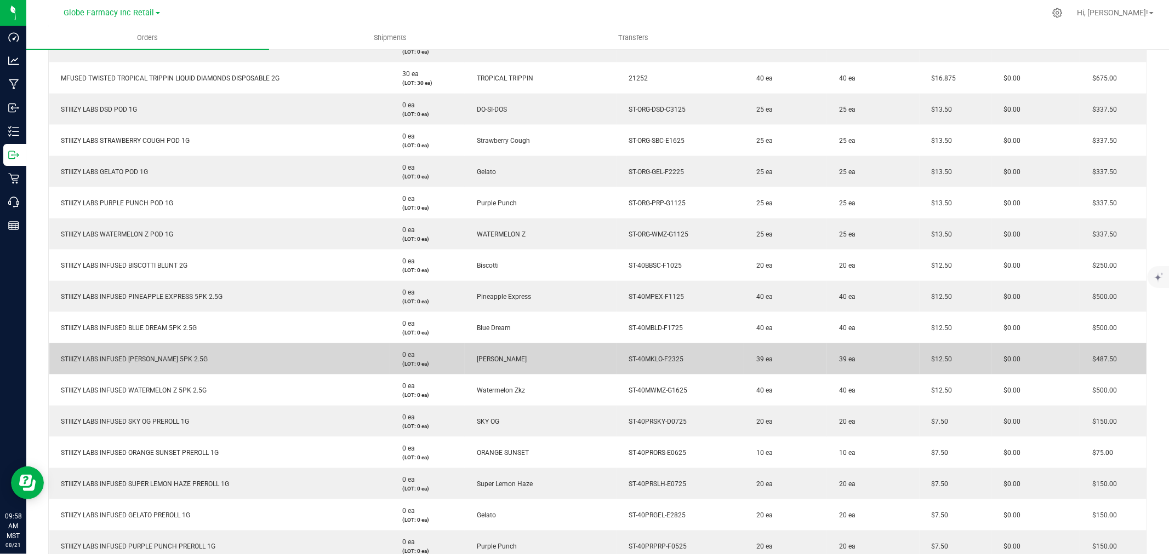
click at [146, 356] on span "STIIIZY LABS INFUSED [PERSON_NAME] 5PK 2.5G" at bounding box center [132, 360] width 152 height 8
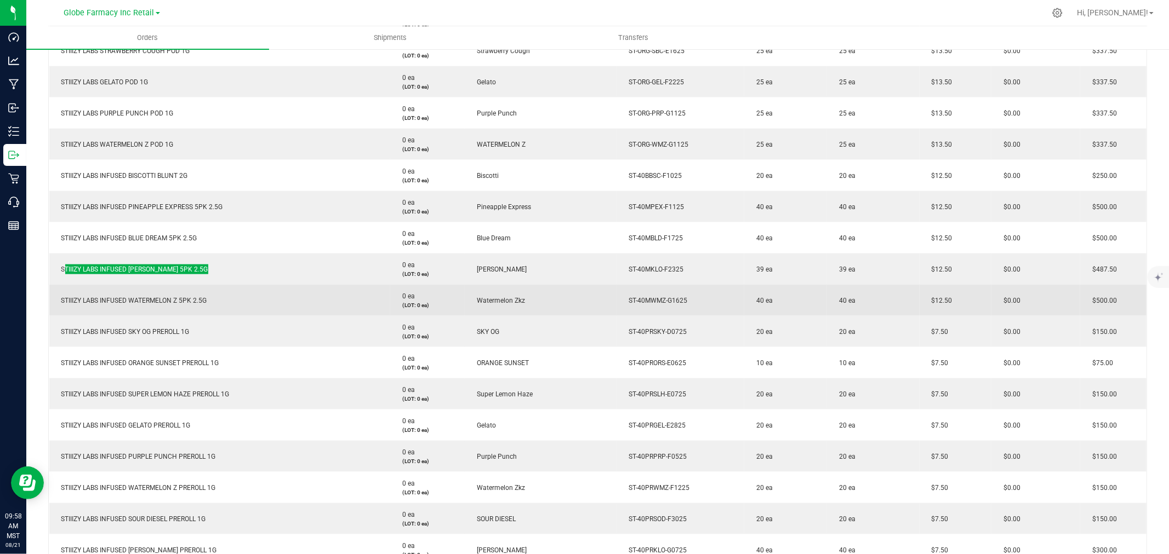
scroll to position [1157, 0]
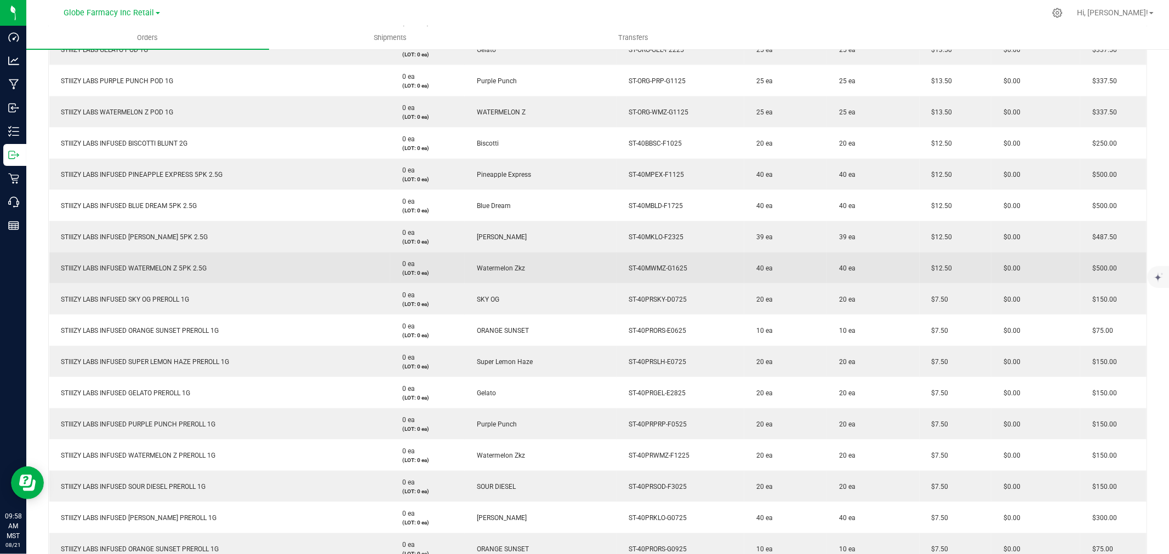
click at [125, 273] on td "STIIIZY LABS INFUSED WATERMELON Z 5PK 2.5G" at bounding box center [219, 268] width 341 height 31
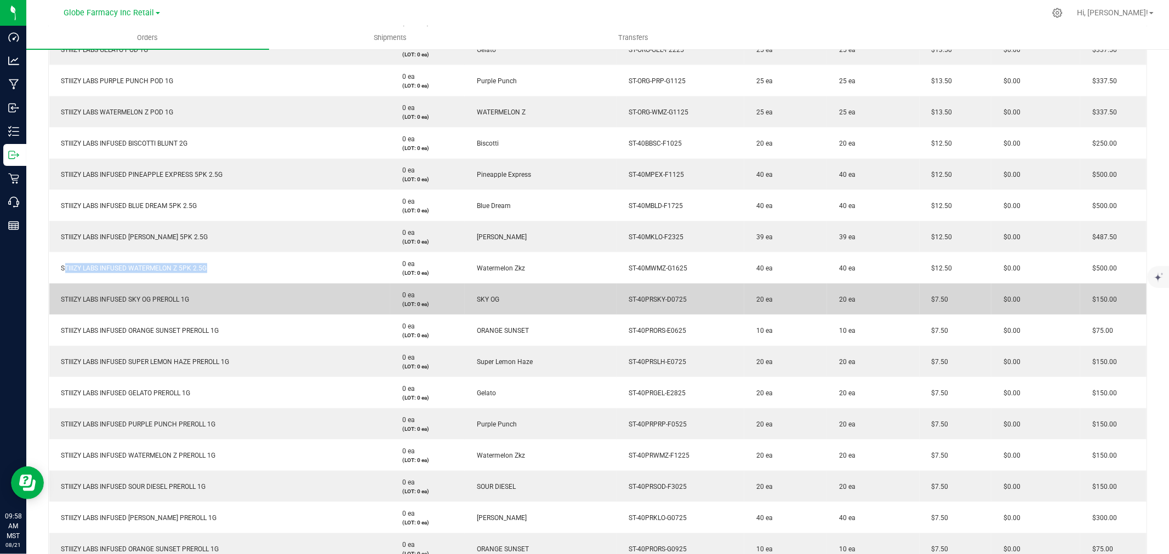
click at [155, 296] on span "STIIIZY LABS INFUSED SKY OG PREROLL 1G" at bounding box center [123, 300] width 134 height 8
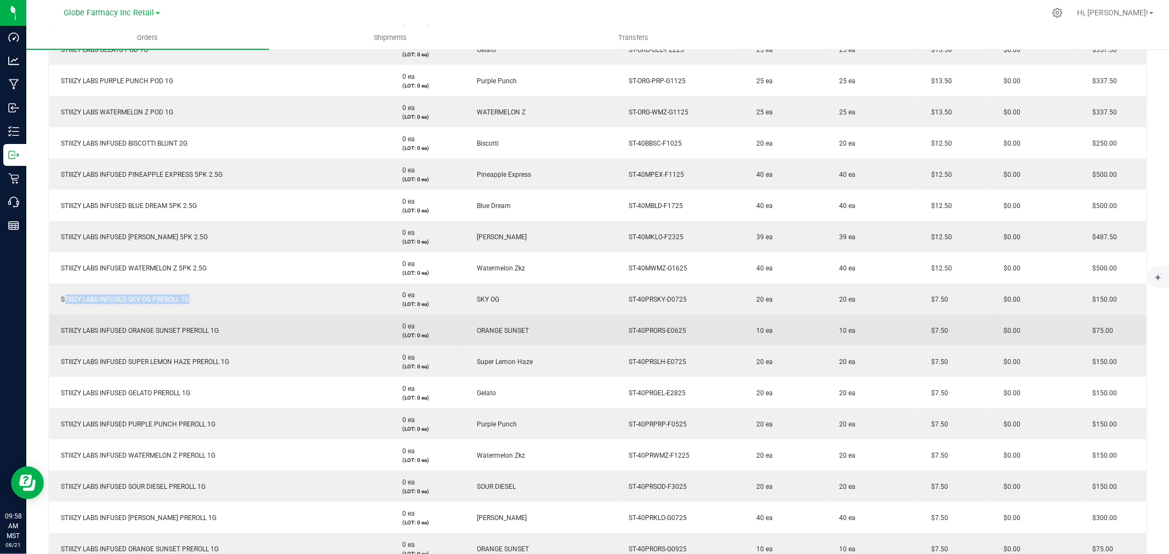
click at [172, 328] on span "STIIIZY LABS INFUSED ORANGE SUNSET PREROLL 1G" at bounding box center [137, 331] width 163 height 8
click at [173, 327] on span "STIIIZY LABS INFUSED ORANGE SUNSET PREROLL 1G" at bounding box center [137, 331] width 163 height 8
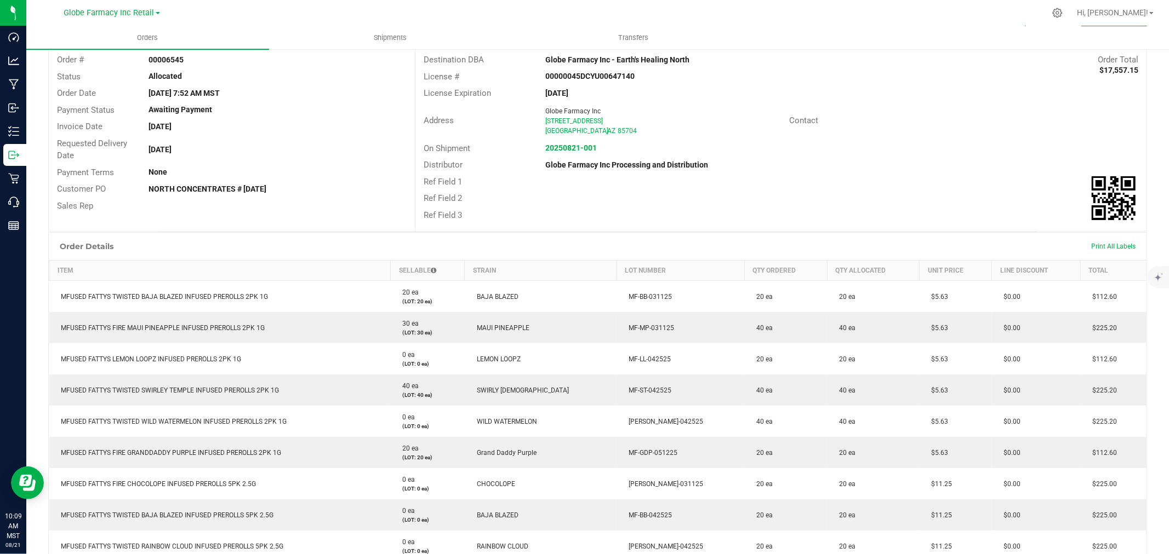
scroll to position [0, 0]
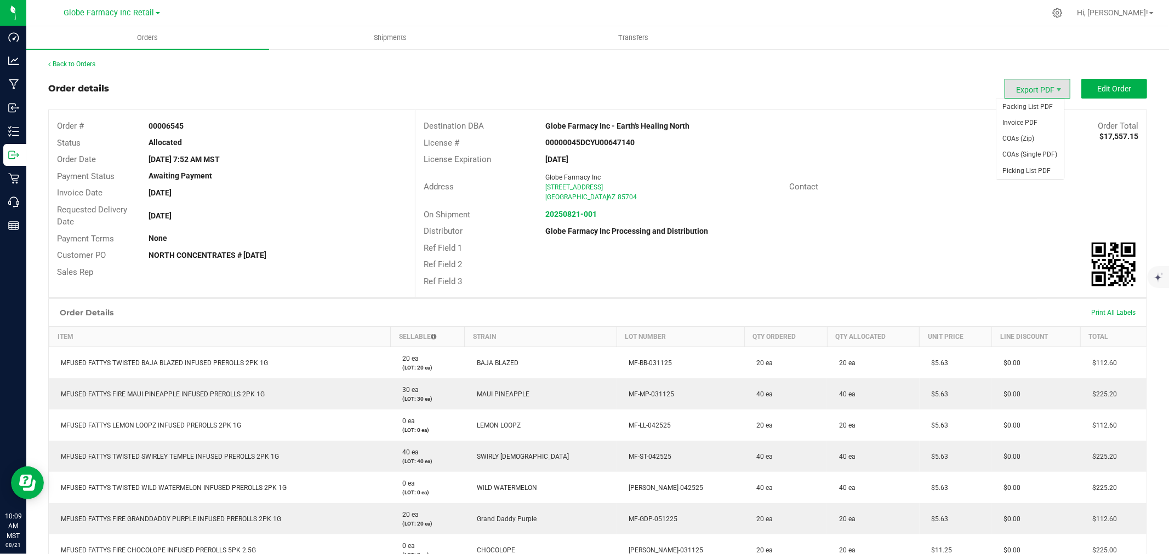
click at [1041, 83] on span "Export PDF" at bounding box center [1037, 89] width 66 height 20
click at [1016, 174] on span "Picking List PDF" at bounding box center [1030, 171] width 68 height 16
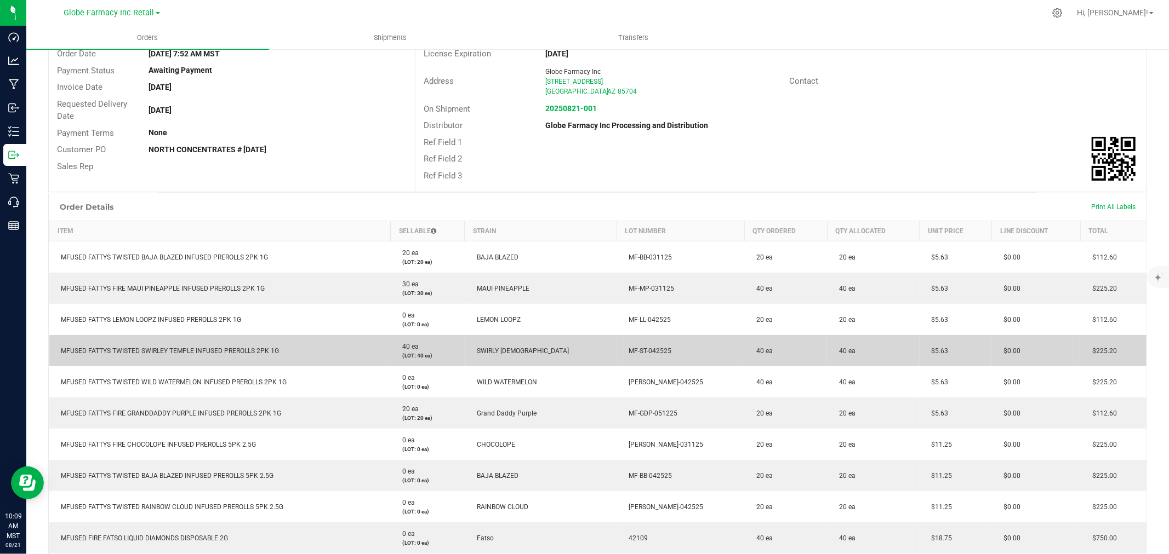
scroll to position [182, 0]
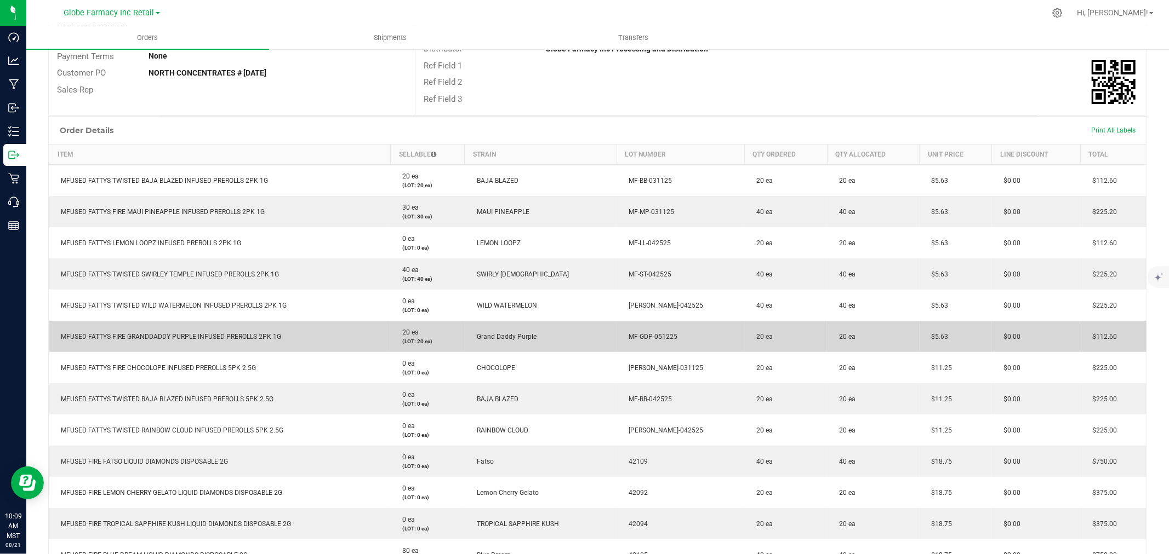
click at [936, 335] on td "$5.63" at bounding box center [955, 336] width 72 height 31
click at [936, 336] on td "$5.63" at bounding box center [955, 336] width 72 height 31
click at [931, 336] on span "$5.63" at bounding box center [937, 337] width 22 height 8
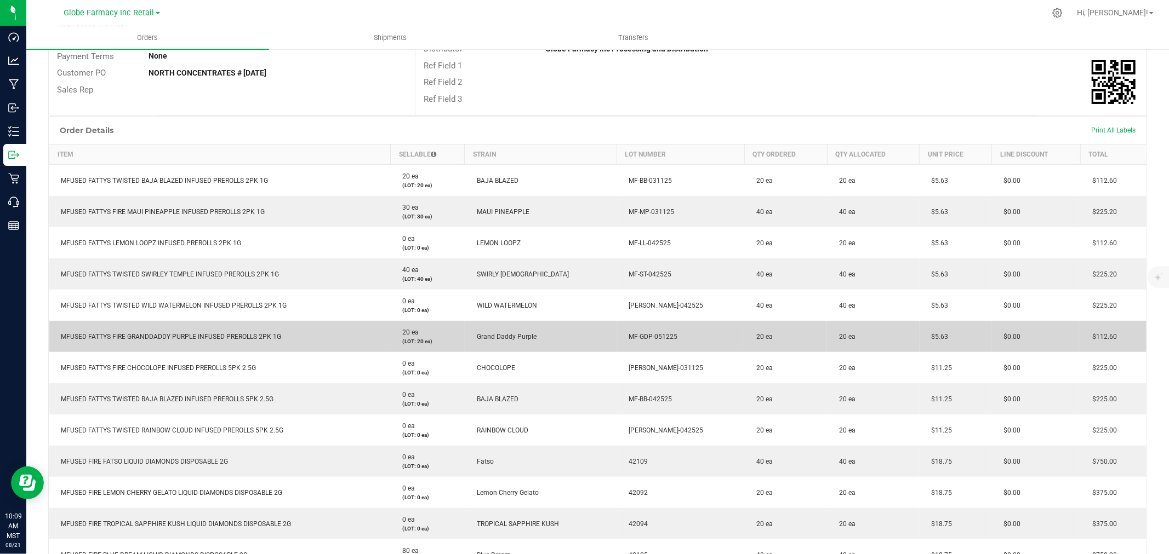
click at [930, 336] on span "$5.63" at bounding box center [937, 337] width 22 height 8
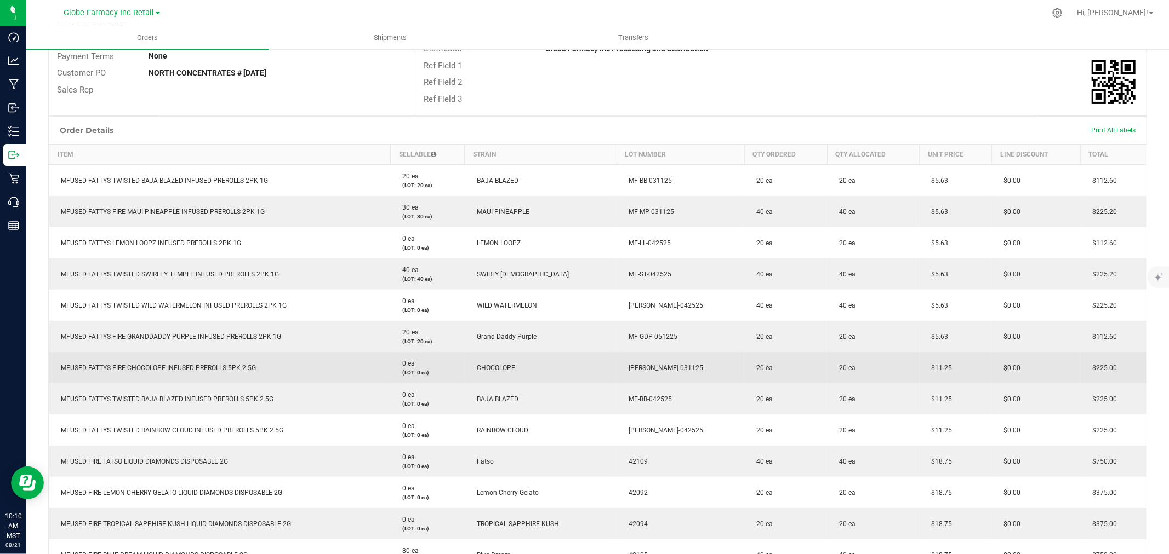
click at [931, 364] on span "$11.25" at bounding box center [939, 368] width 26 height 8
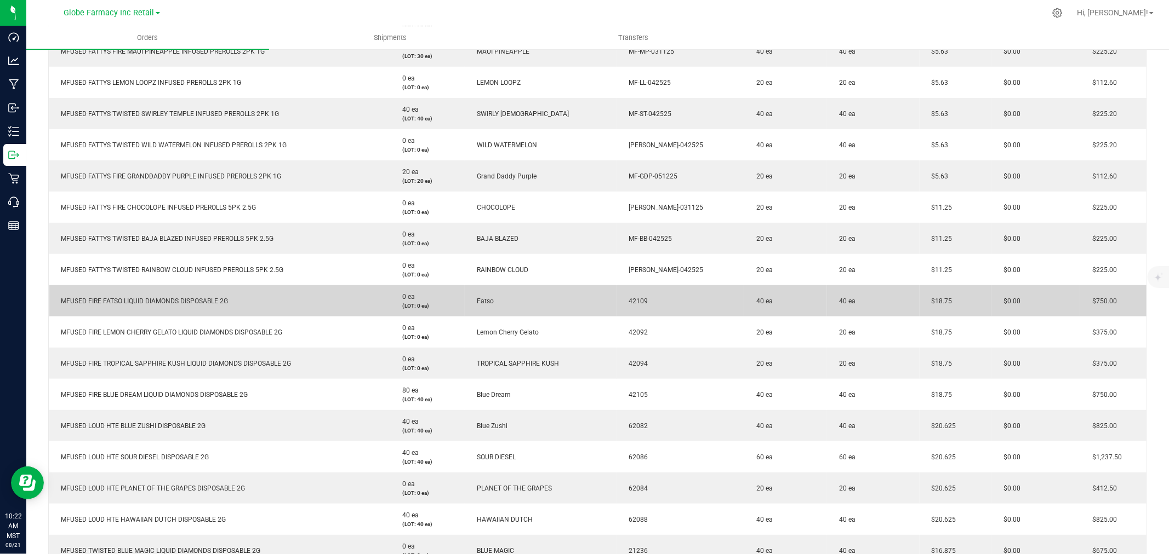
scroll to position [365, 0]
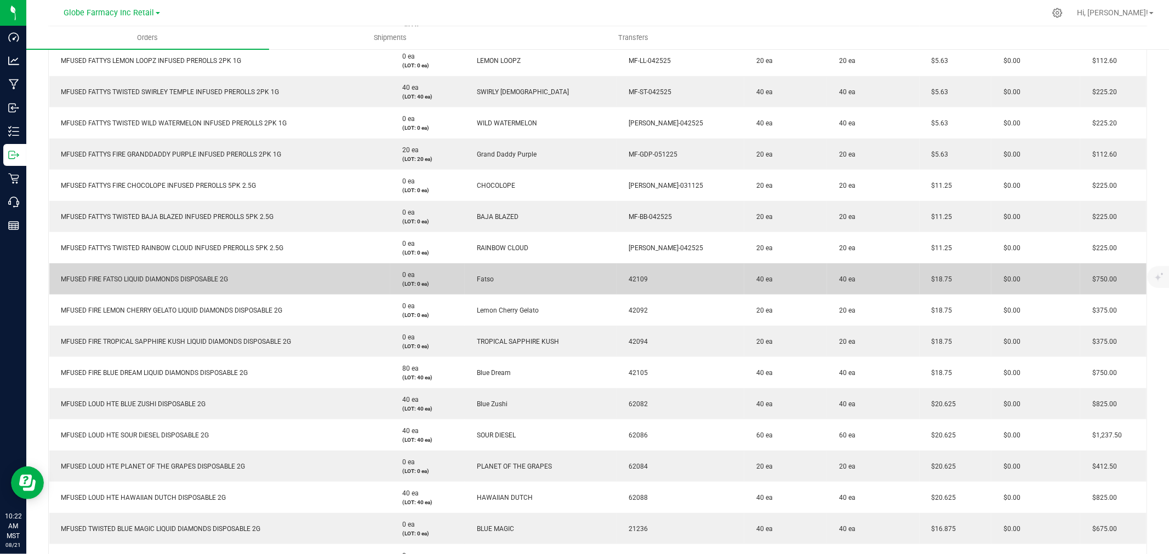
click at [932, 276] on span "$18.75" at bounding box center [939, 280] width 26 height 8
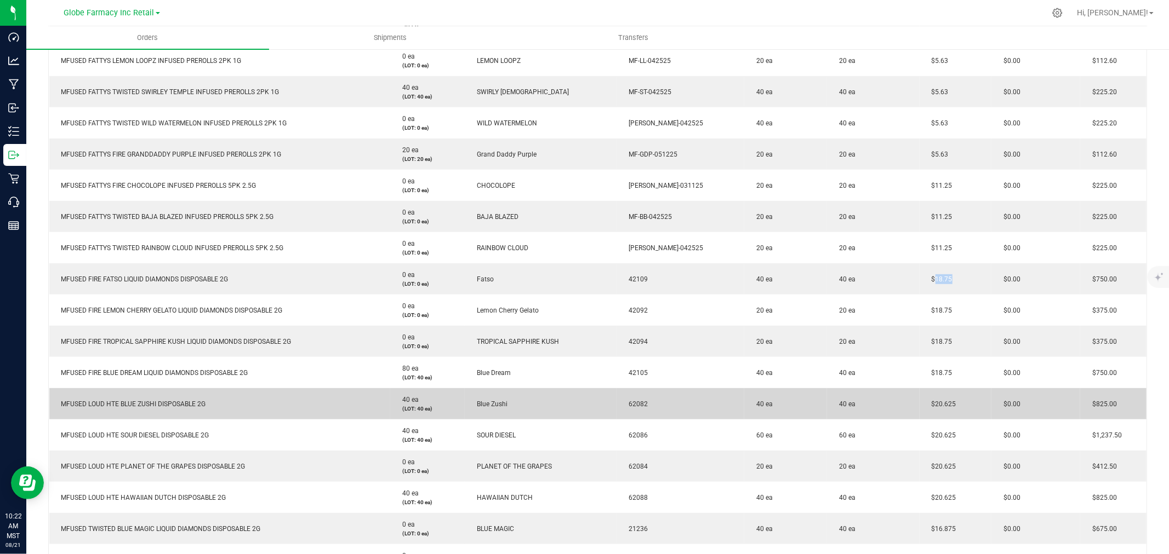
click at [939, 398] on td "$20.625" at bounding box center [955, 403] width 72 height 31
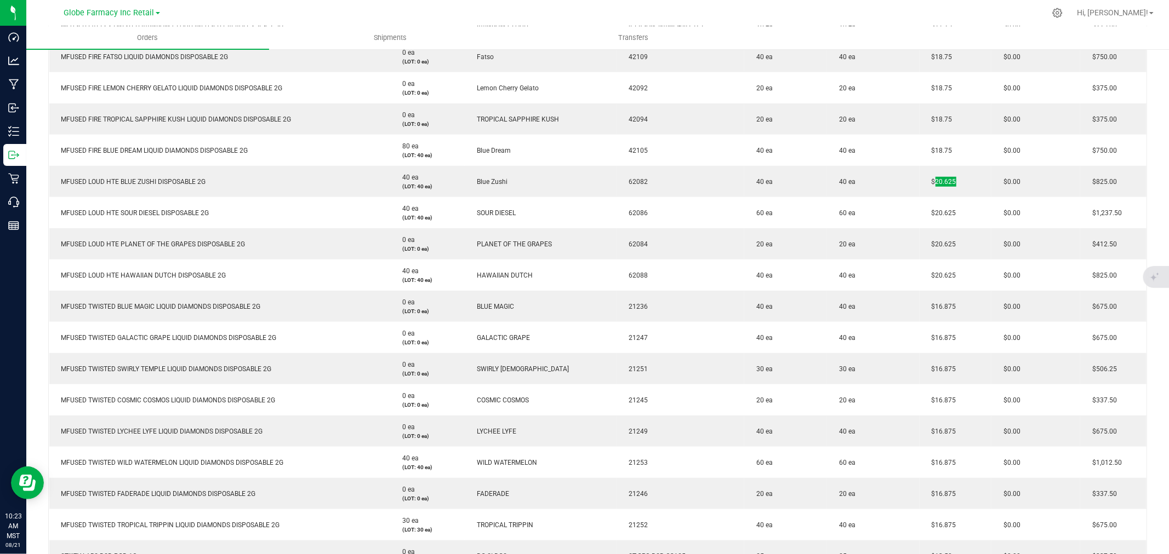
scroll to position [609, 0]
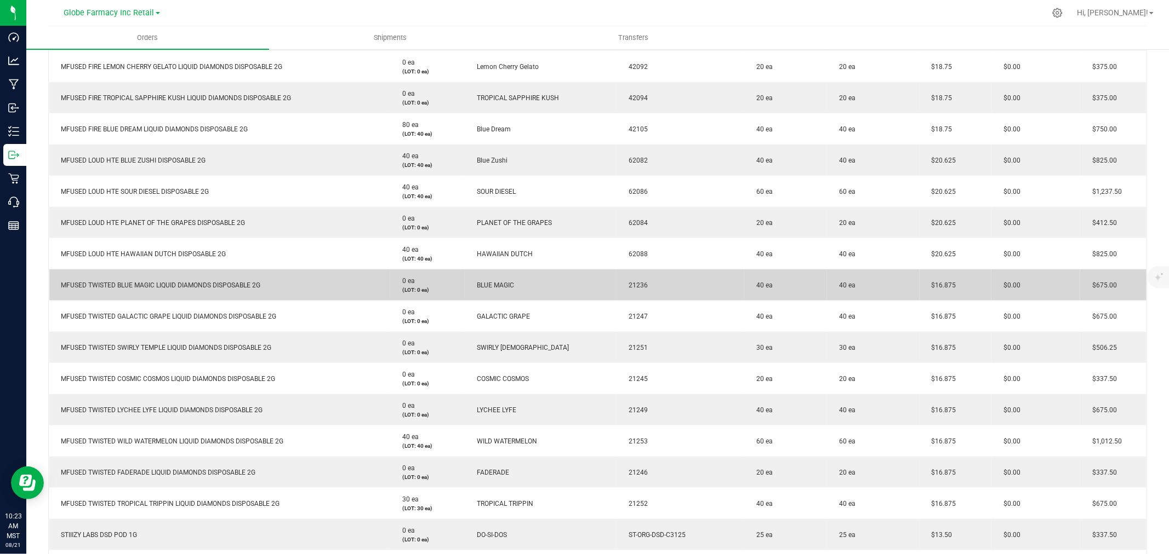
click at [933, 280] on td "$16.875" at bounding box center [955, 285] width 72 height 31
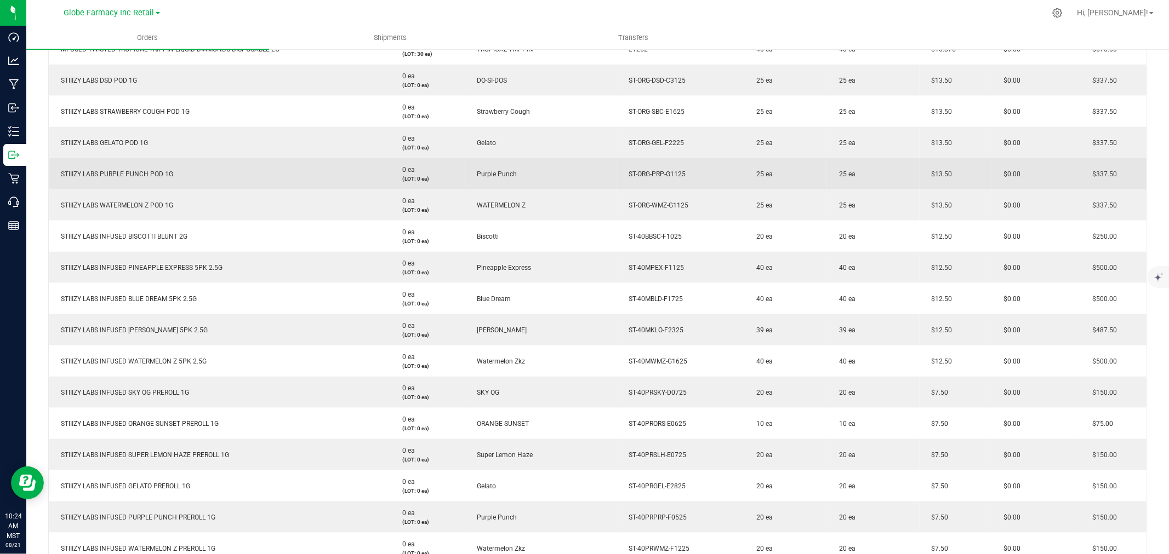
scroll to position [1034, 0]
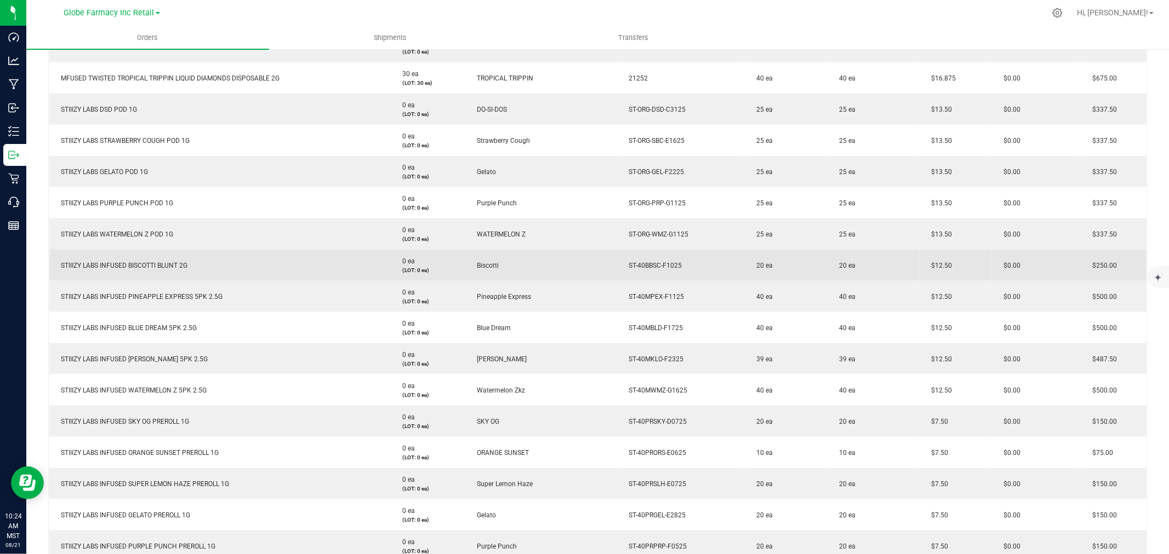
click at [933, 264] on span "$12.50" at bounding box center [939, 266] width 26 height 8
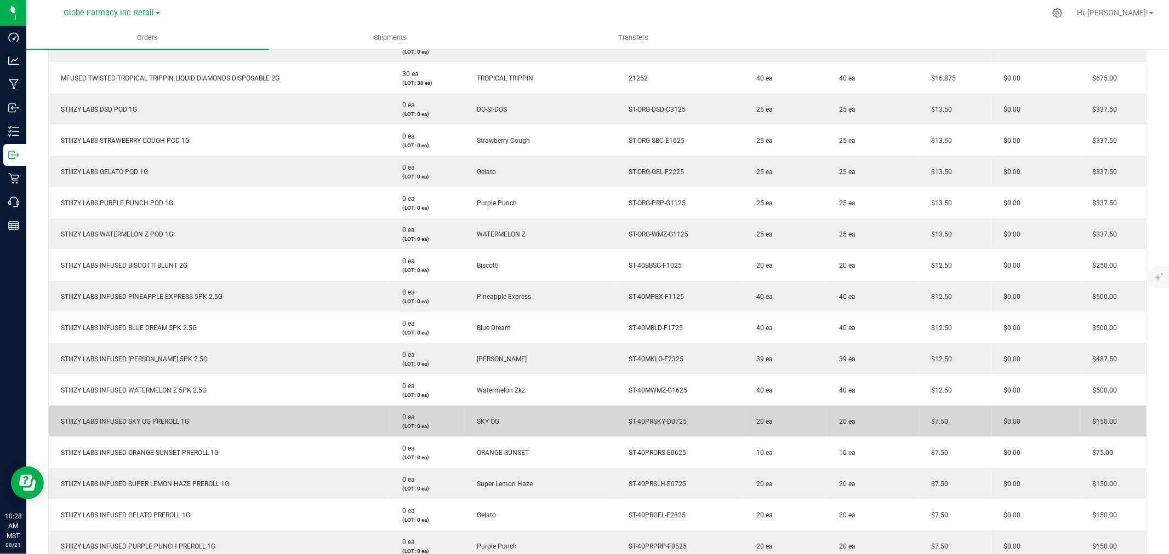
click at [932, 418] on span "$7.50" at bounding box center [937, 422] width 22 height 8
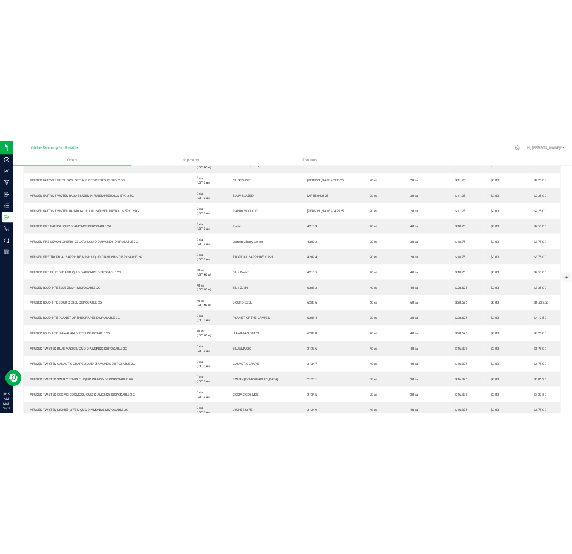
scroll to position [353, 0]
